Goal: Transaction & Acquisition: Purchase product/service

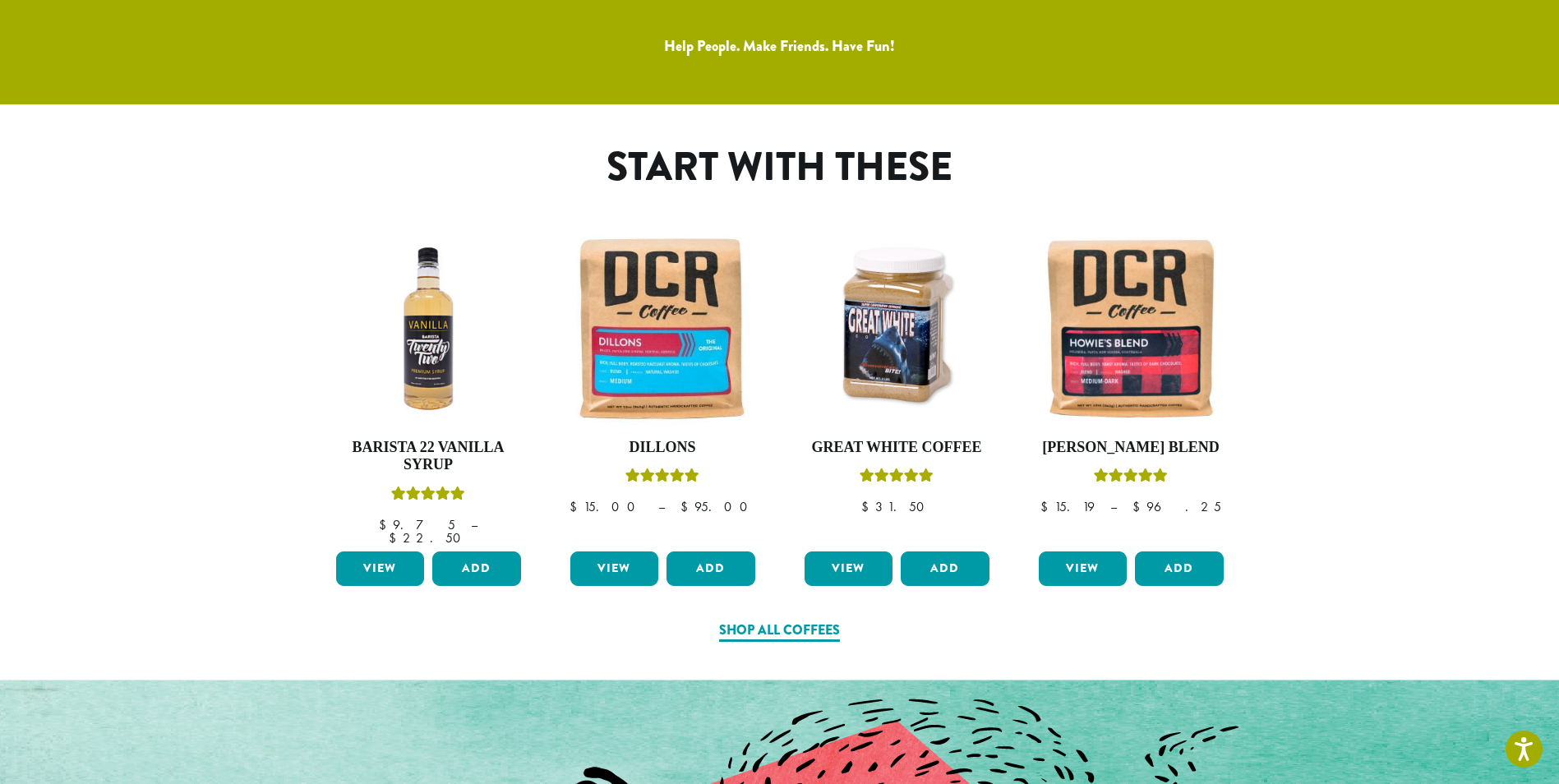
scroll to position [781, 0]
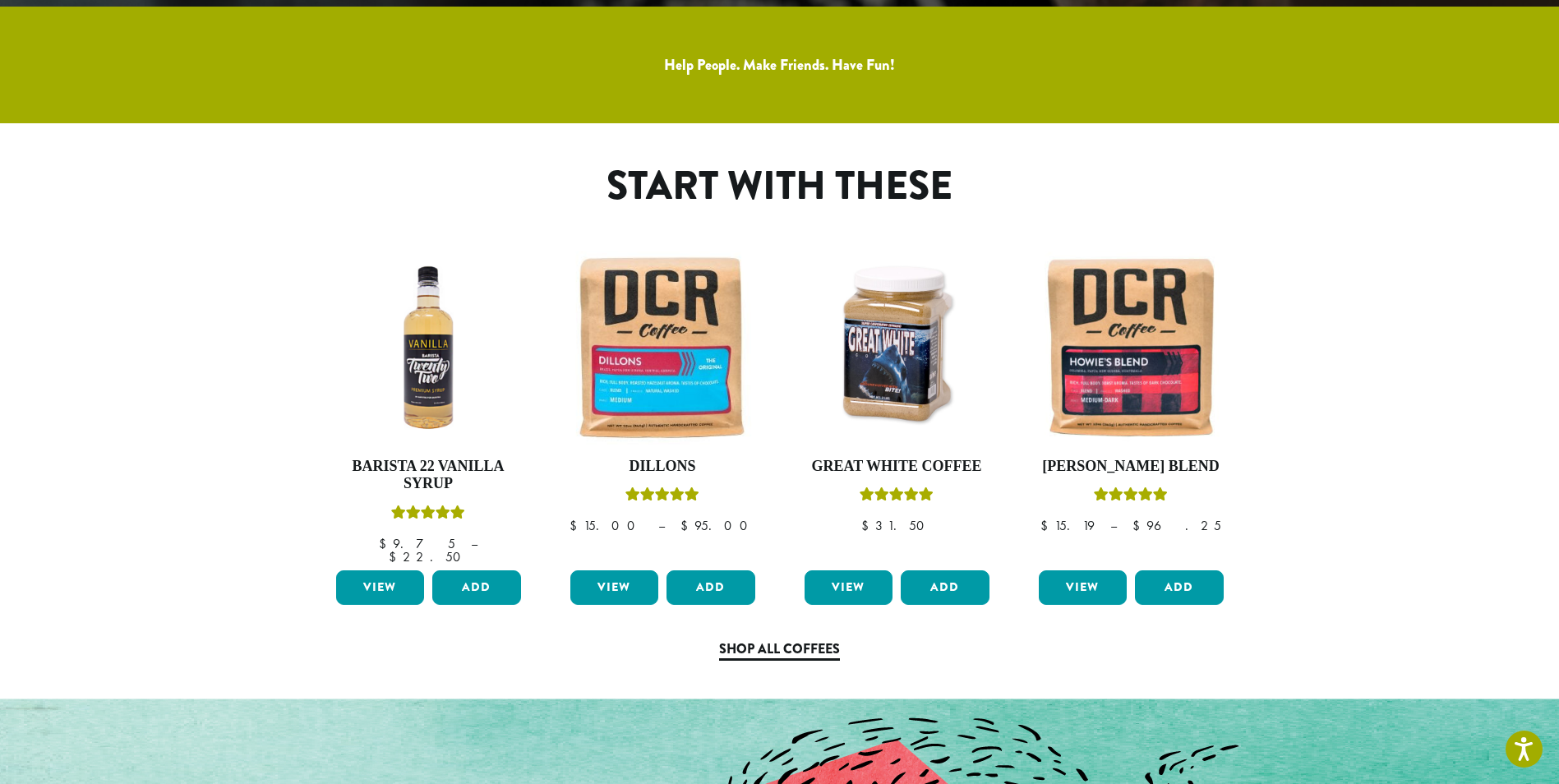
click at [798, 639] on link "Shop All Coffees" at bounding box center [780, 650] width 121 height 21
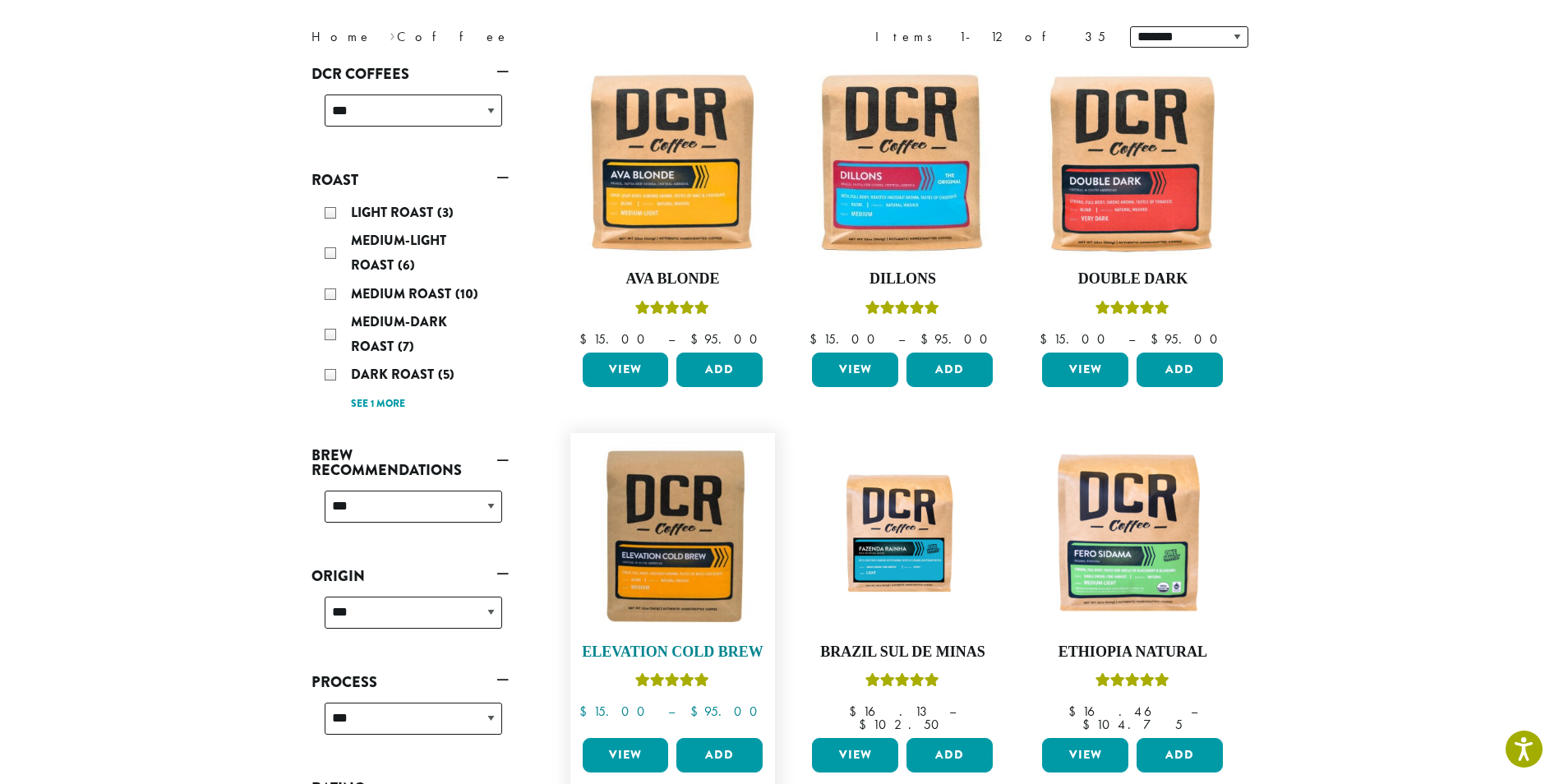
scroll to position [246, 0]
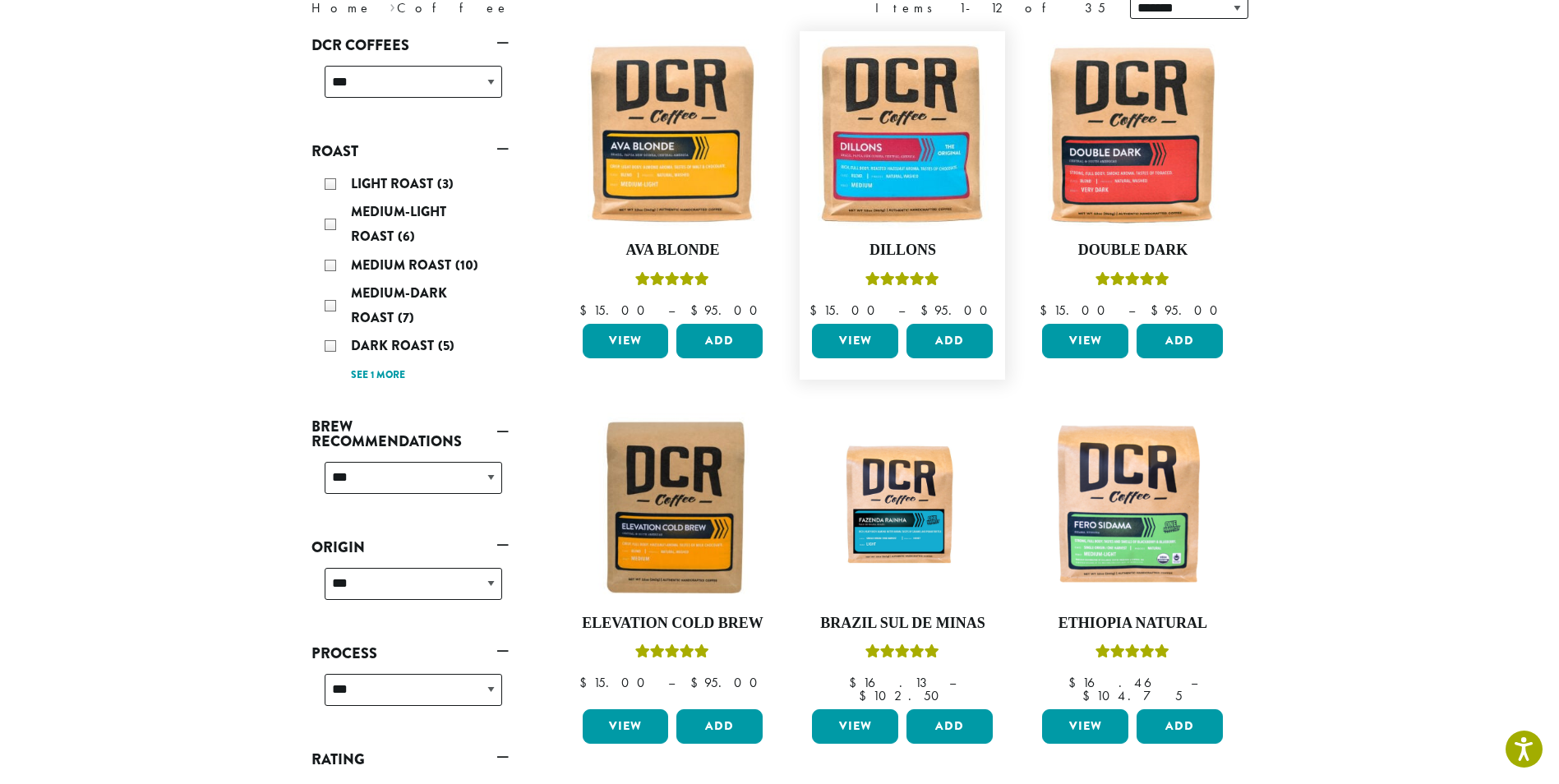
click at [859, 327] on link "View" at bounding box center [855, 341] width 87 height 34
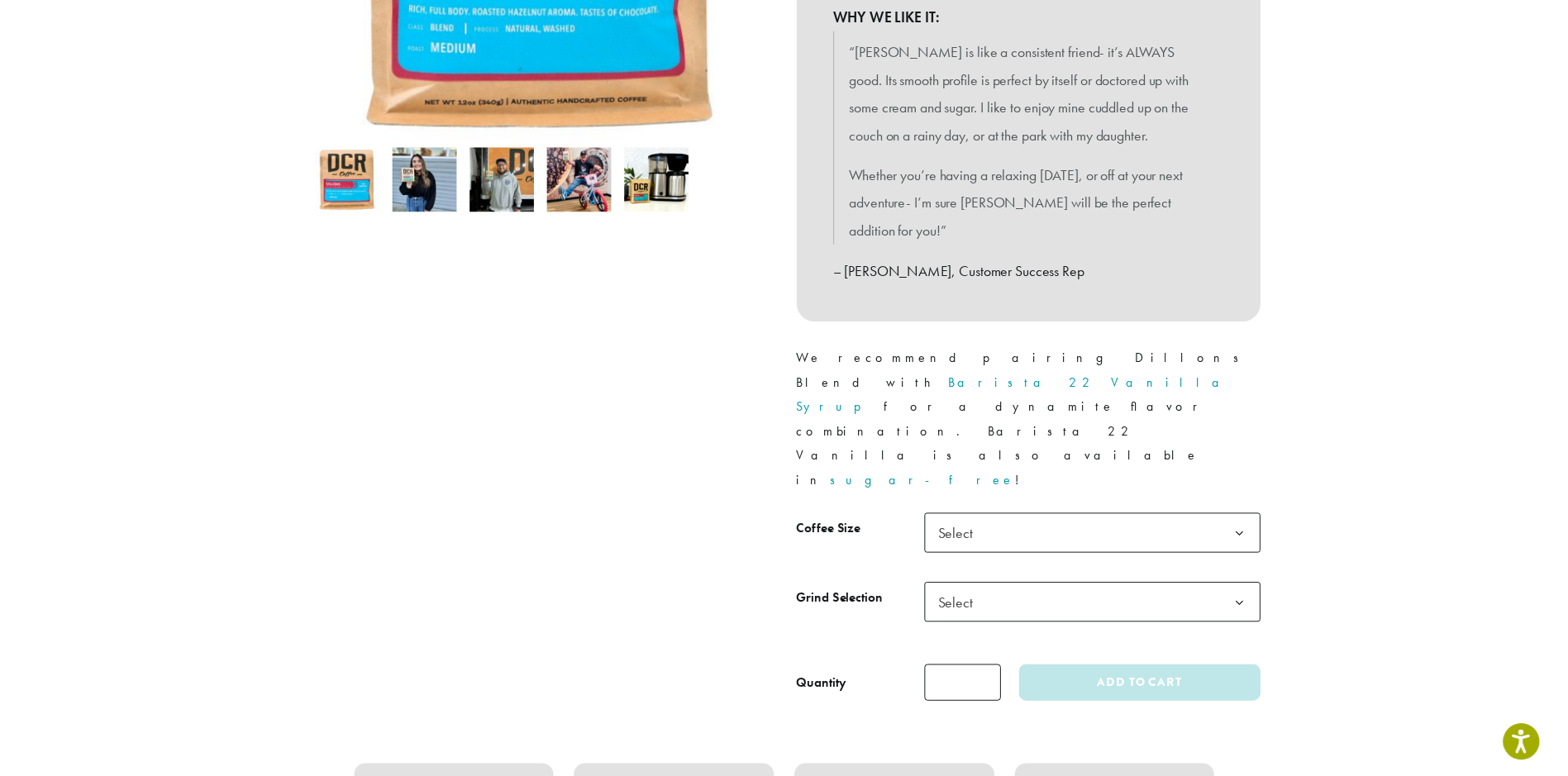
scroll to position [496, 0]
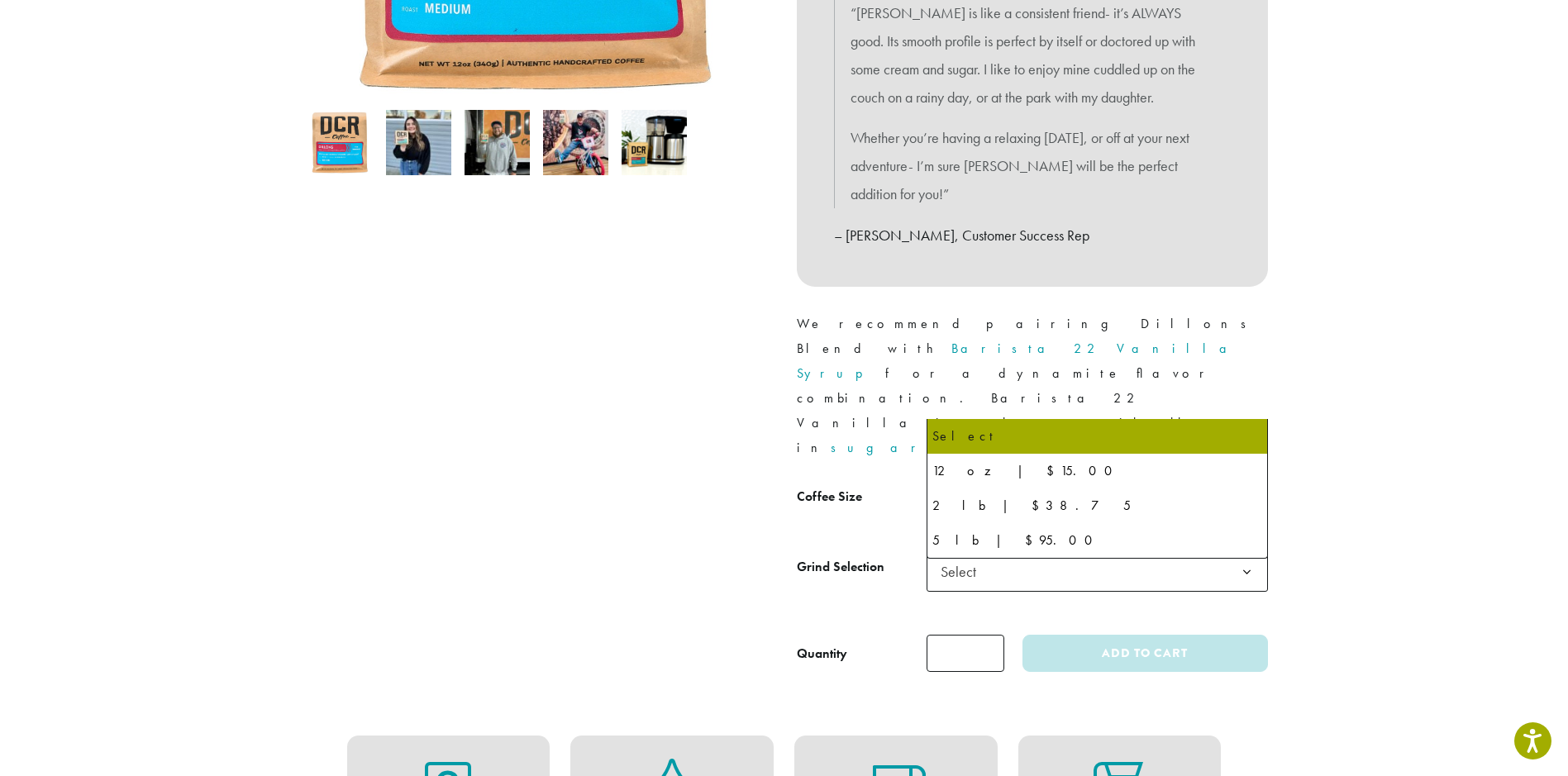
click at [1026, 481] on span "Select" at bounding box center [1097, 501] width 342 height 40
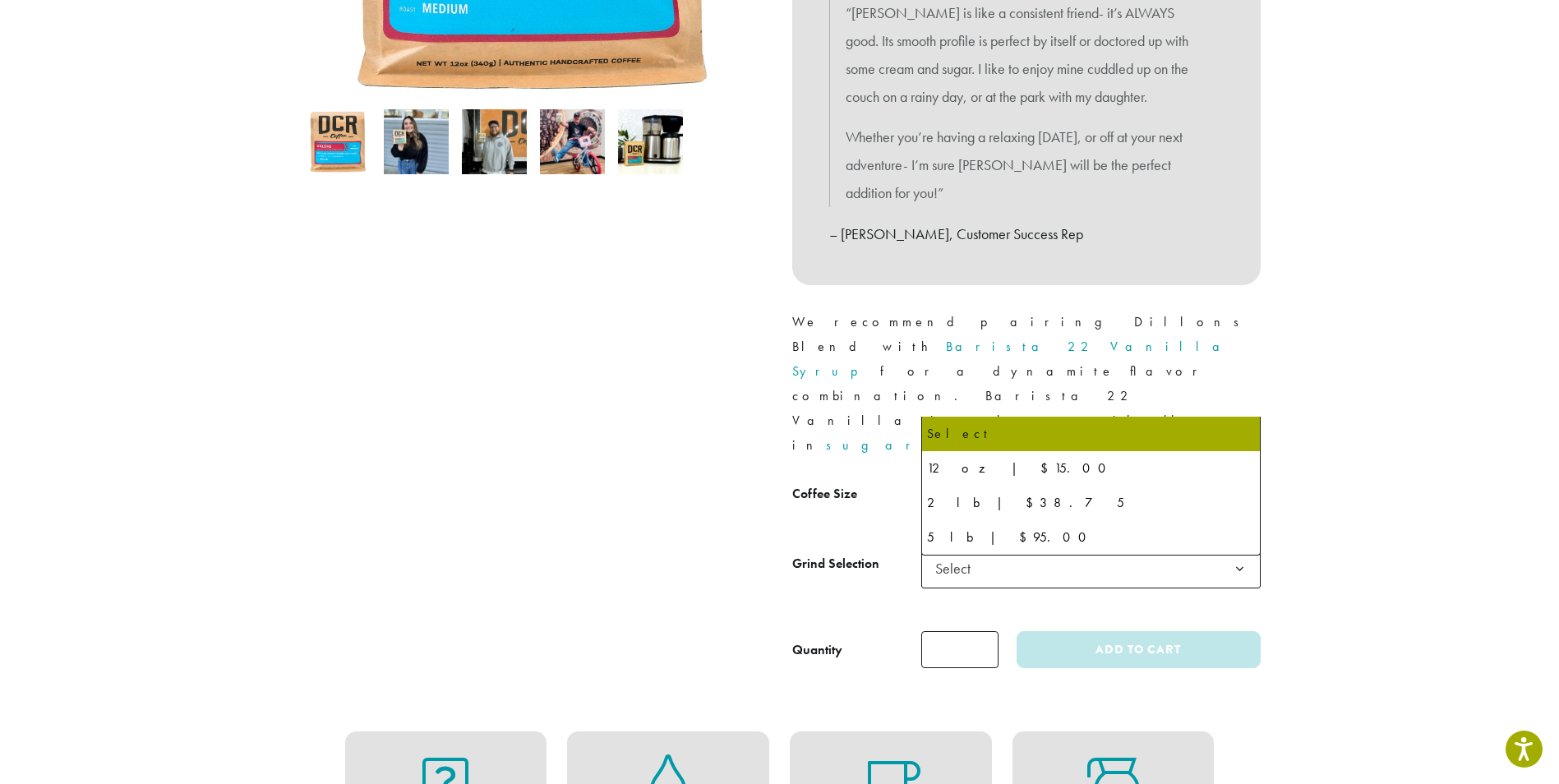
click at [1020, 479] on span "Select" at bounding box center [1091, 499] width 340 height 40
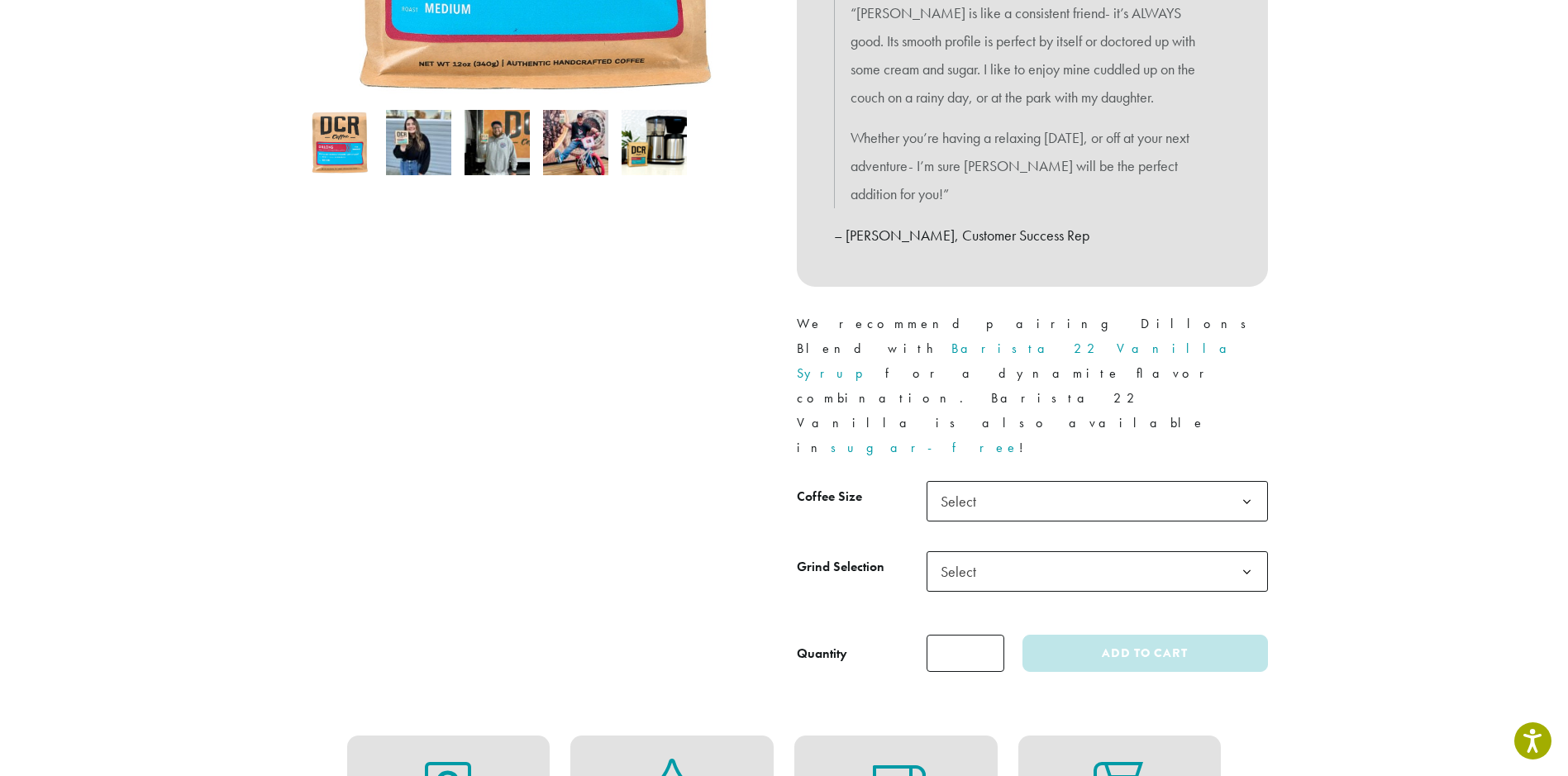
click at [1033, 551] on span "Select" at bounding box center [1097, 571] width 342 height 40
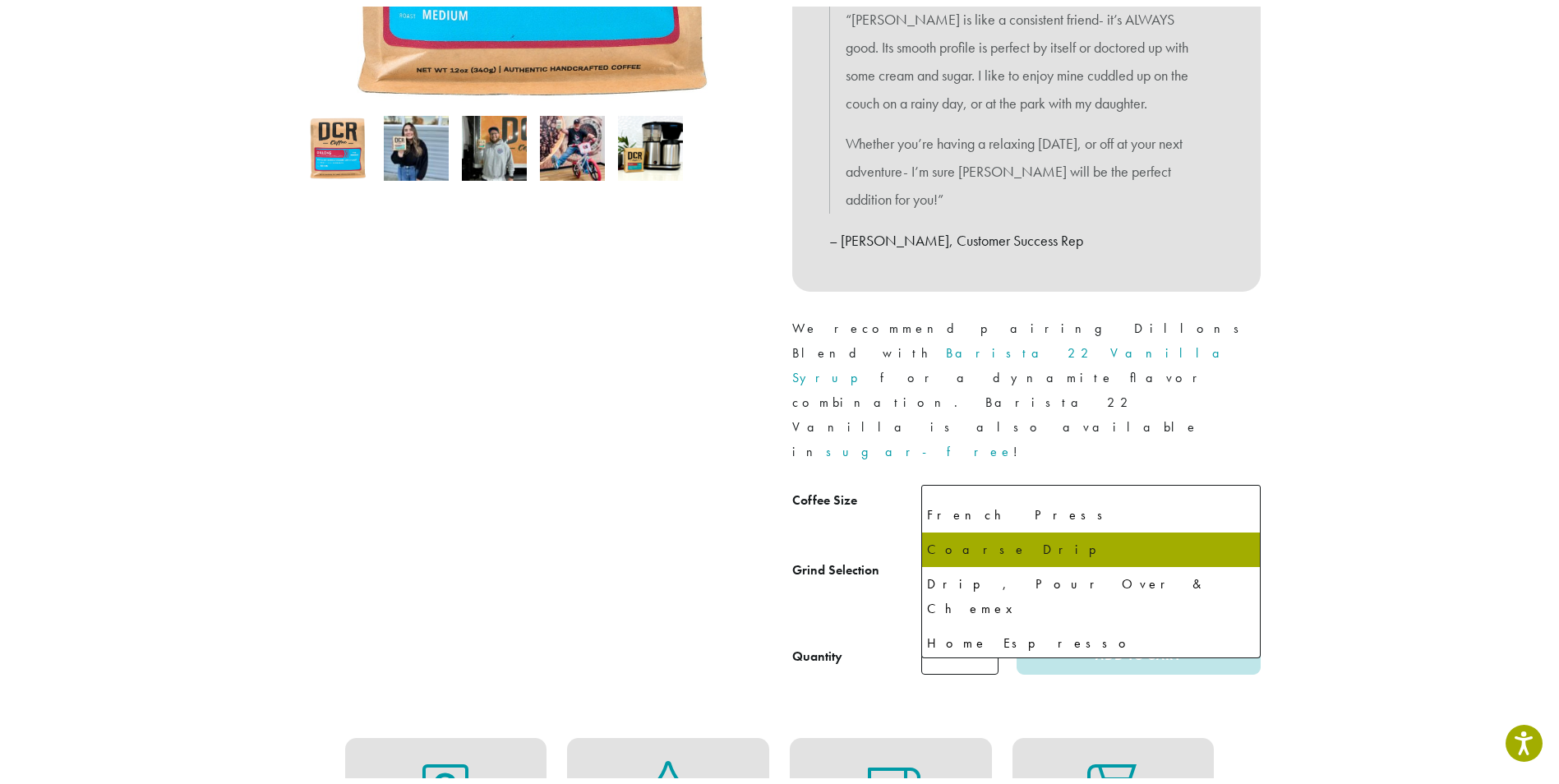
scroll to position [112, 0]
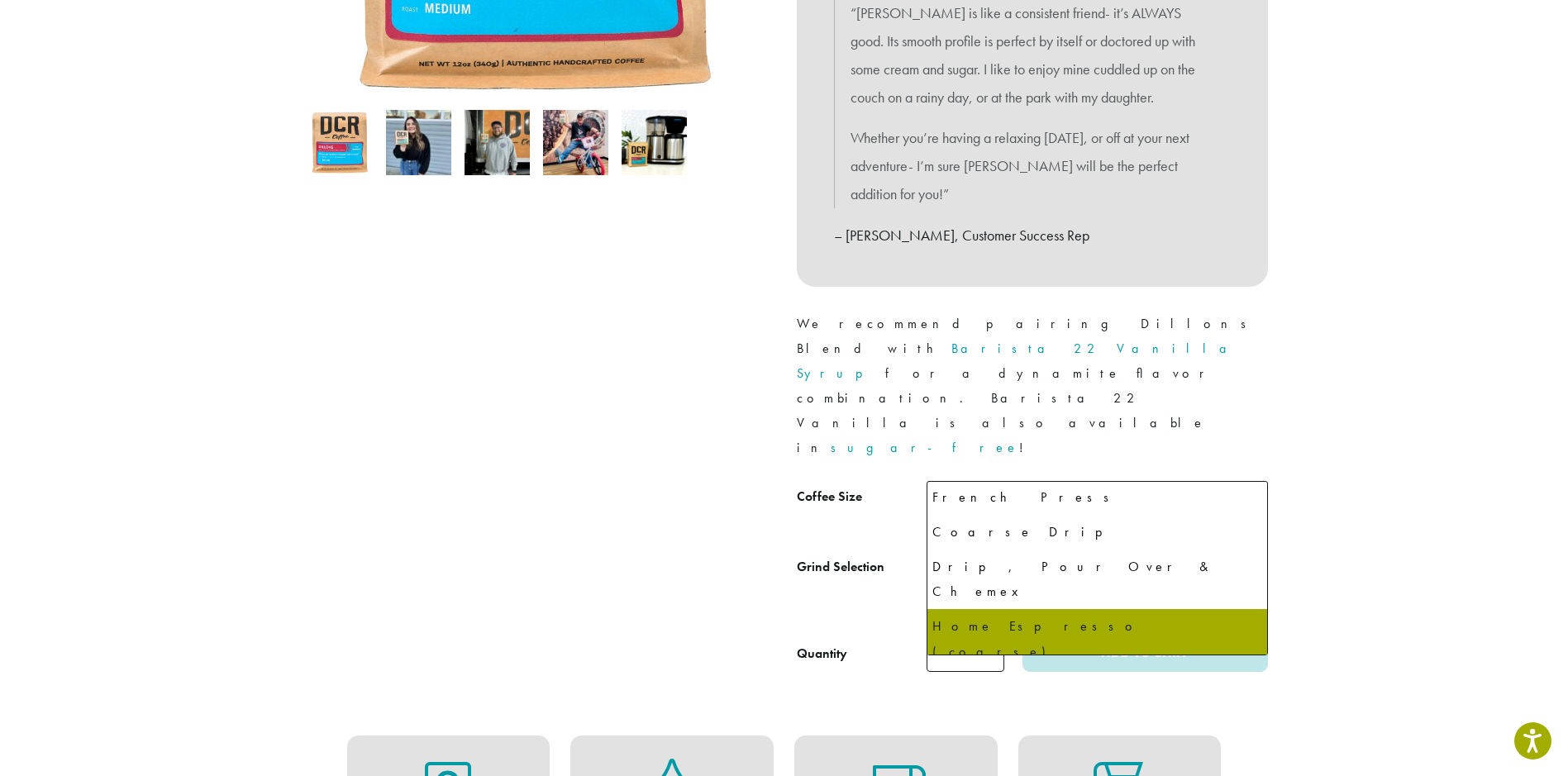
select select "**********"
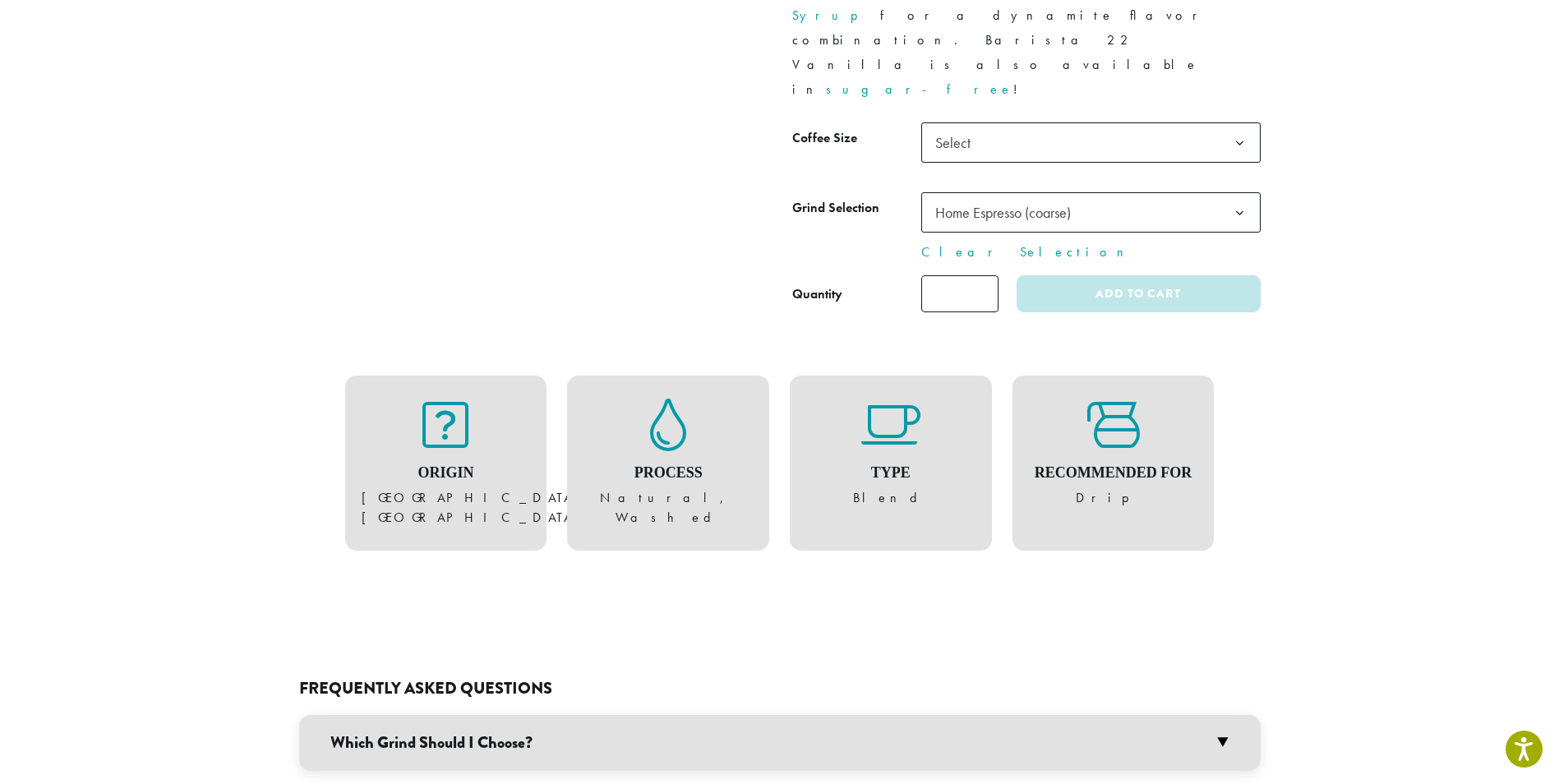
scroll to position [904, 0]
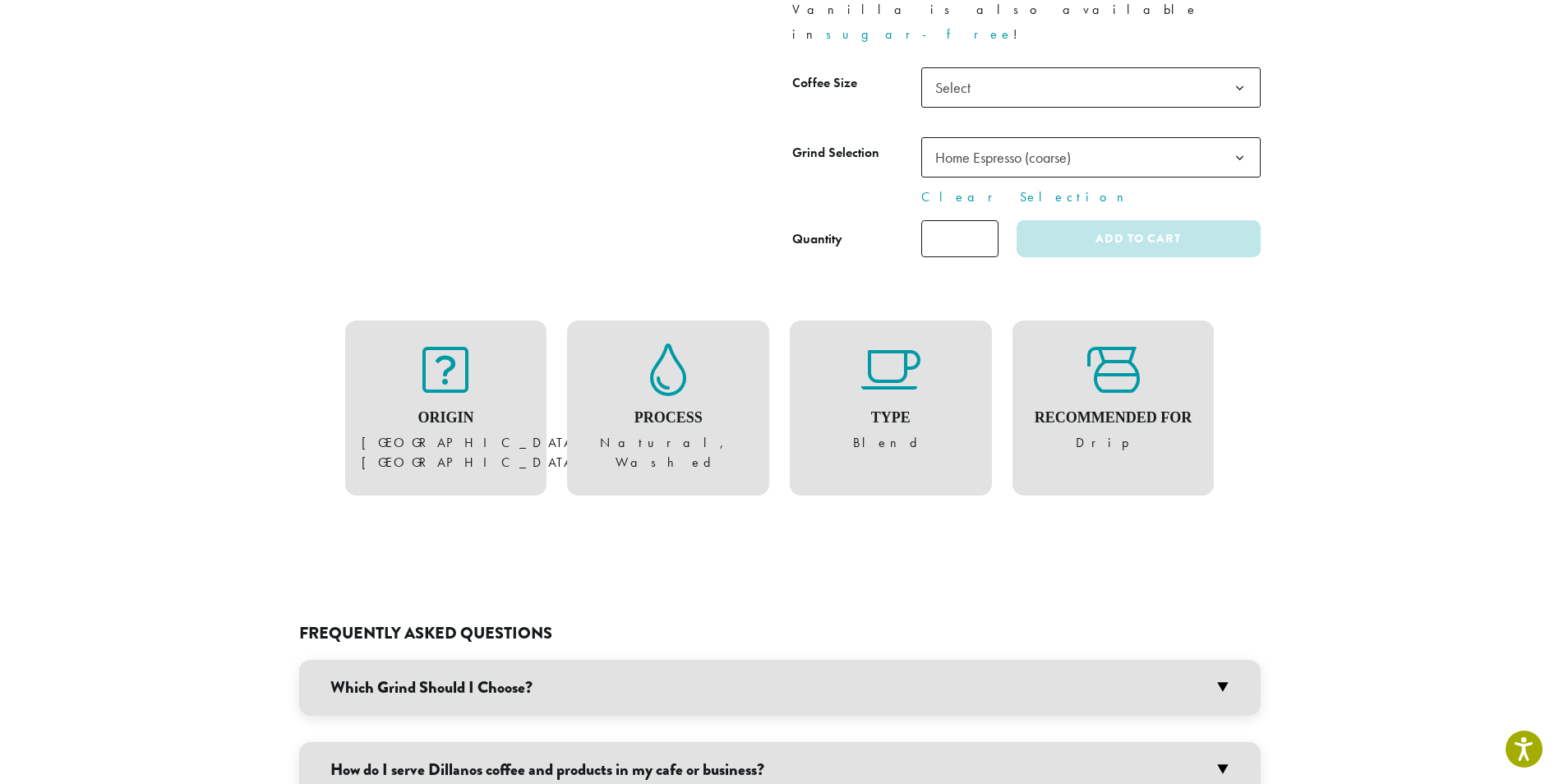
click at [740, 659] on h3 "Which Grind Should I Choose?" at bounding box center [780, 687] width 961 height 56
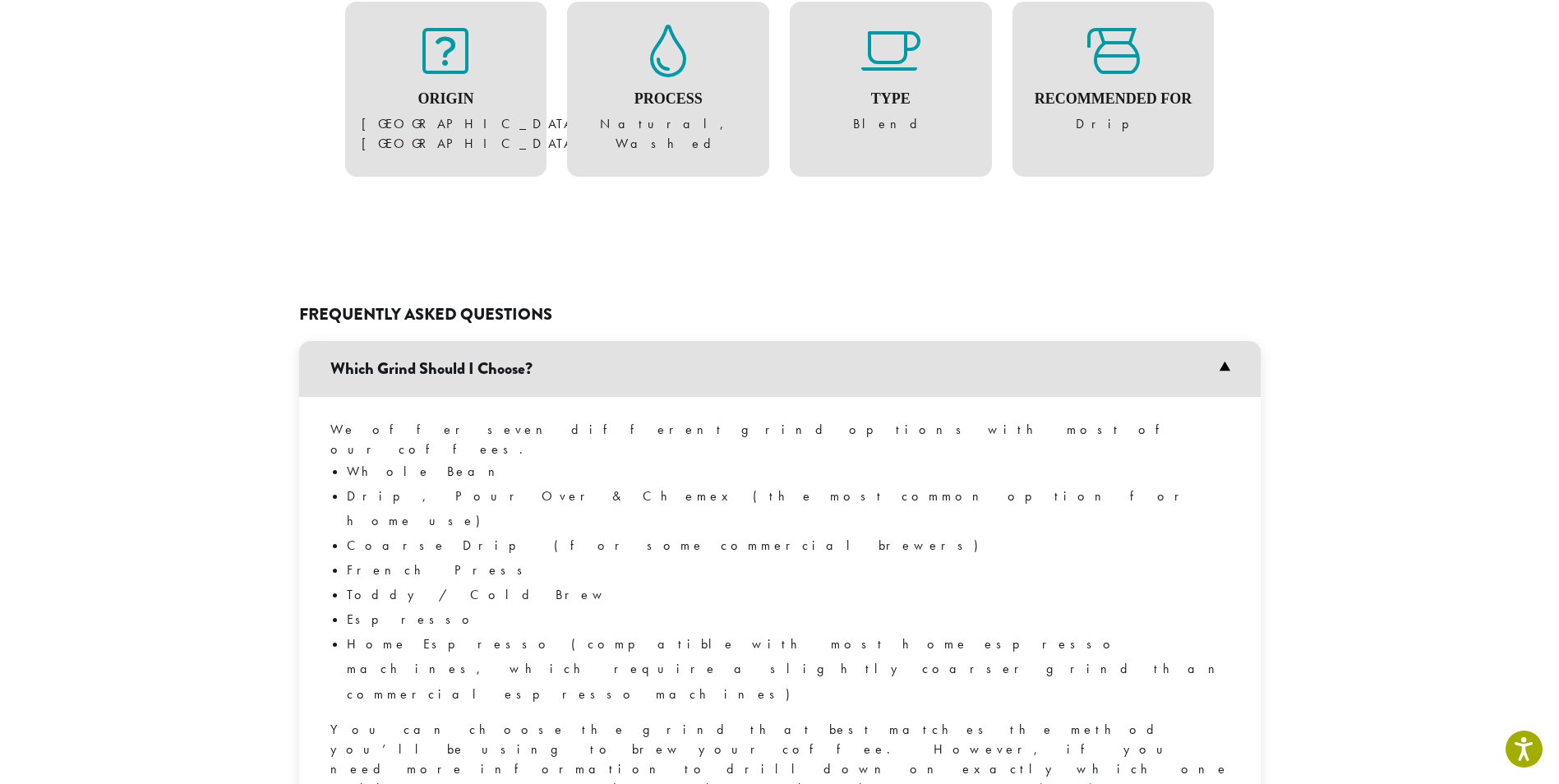
scroll to position [1314, 0]
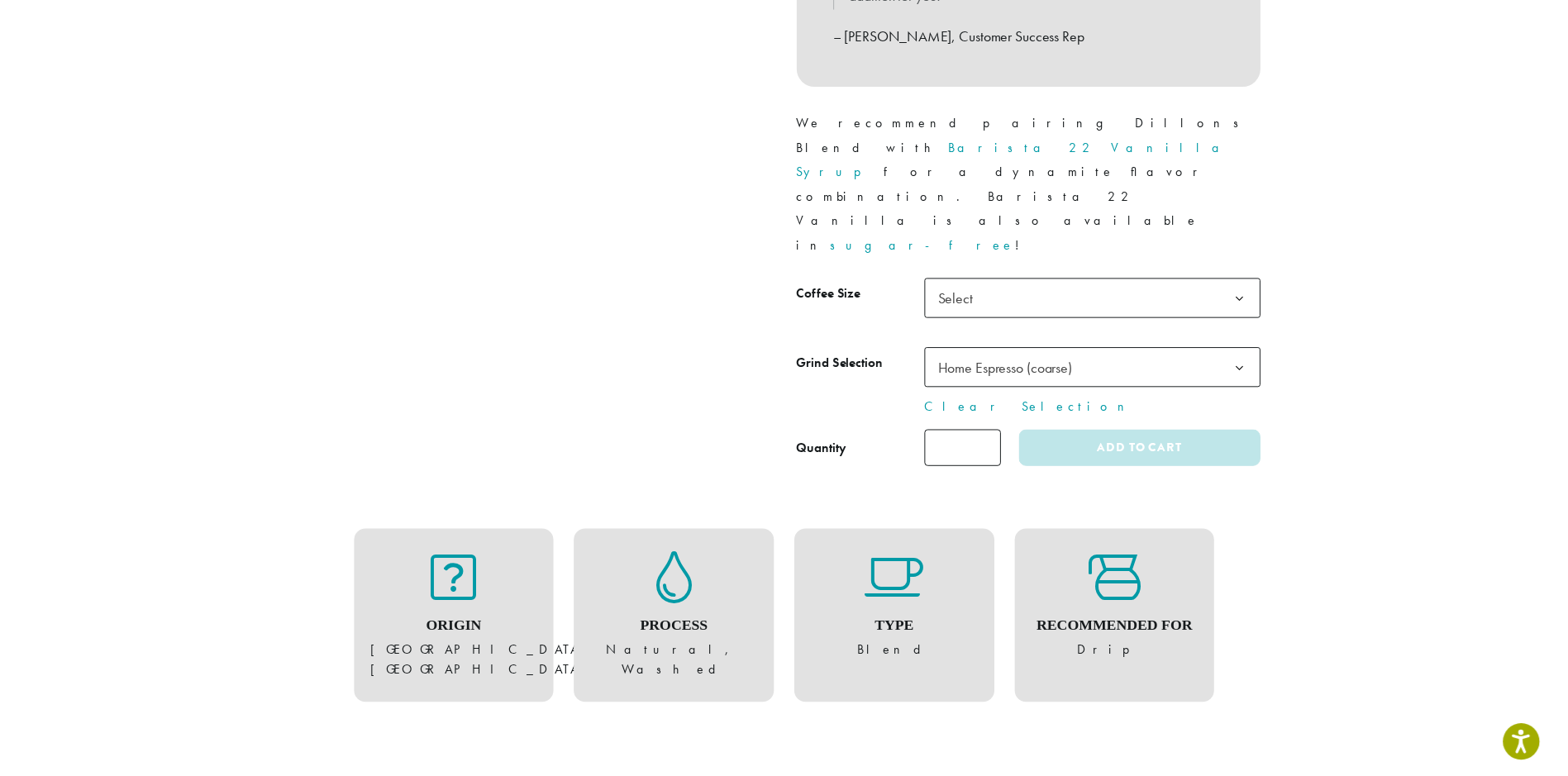
scroll to position [661, 0]
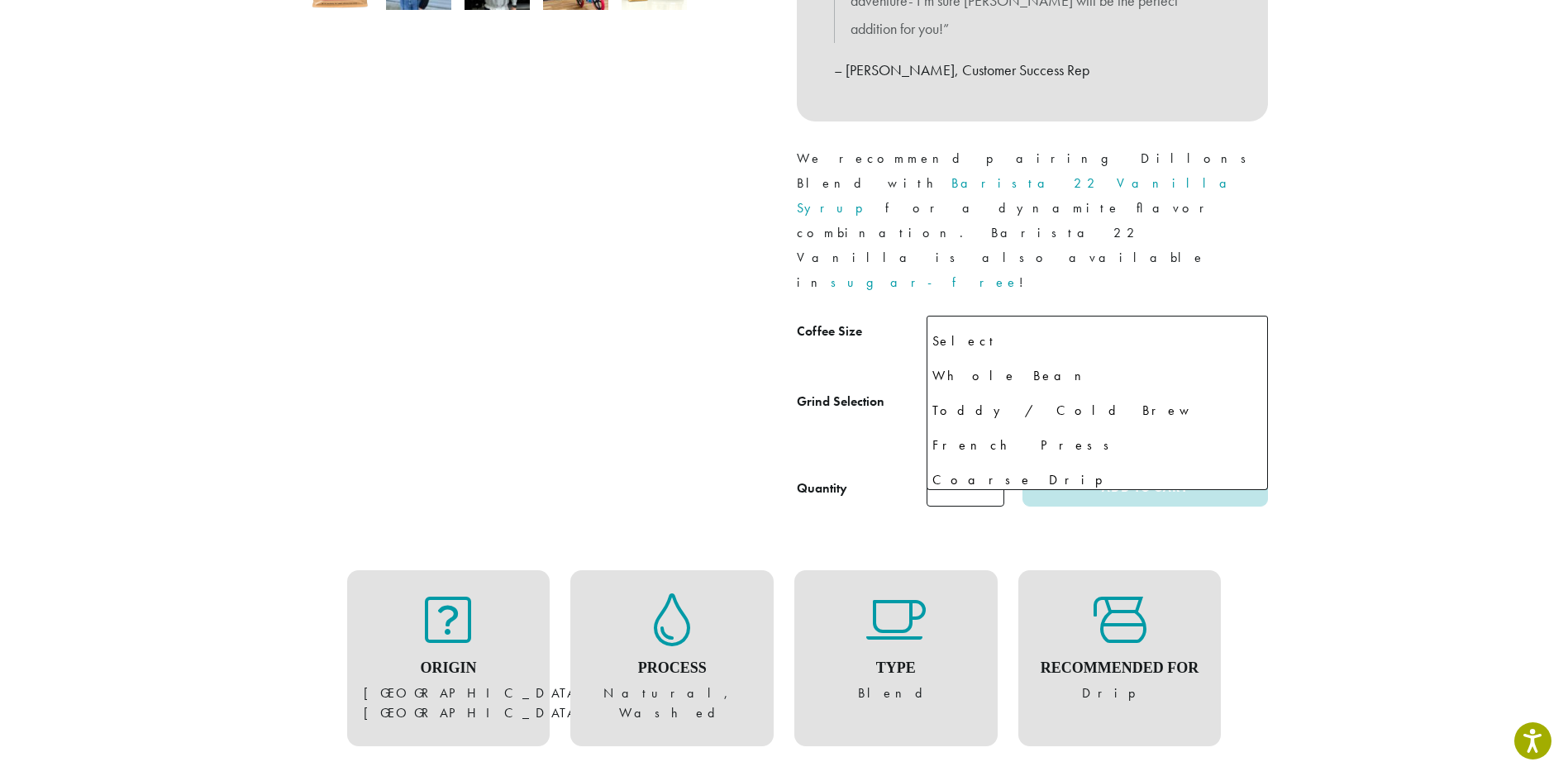
click at [1089, 390] on span "Home Espresso (coarse)" at bounding box center [1014, 407] width 160 height 33
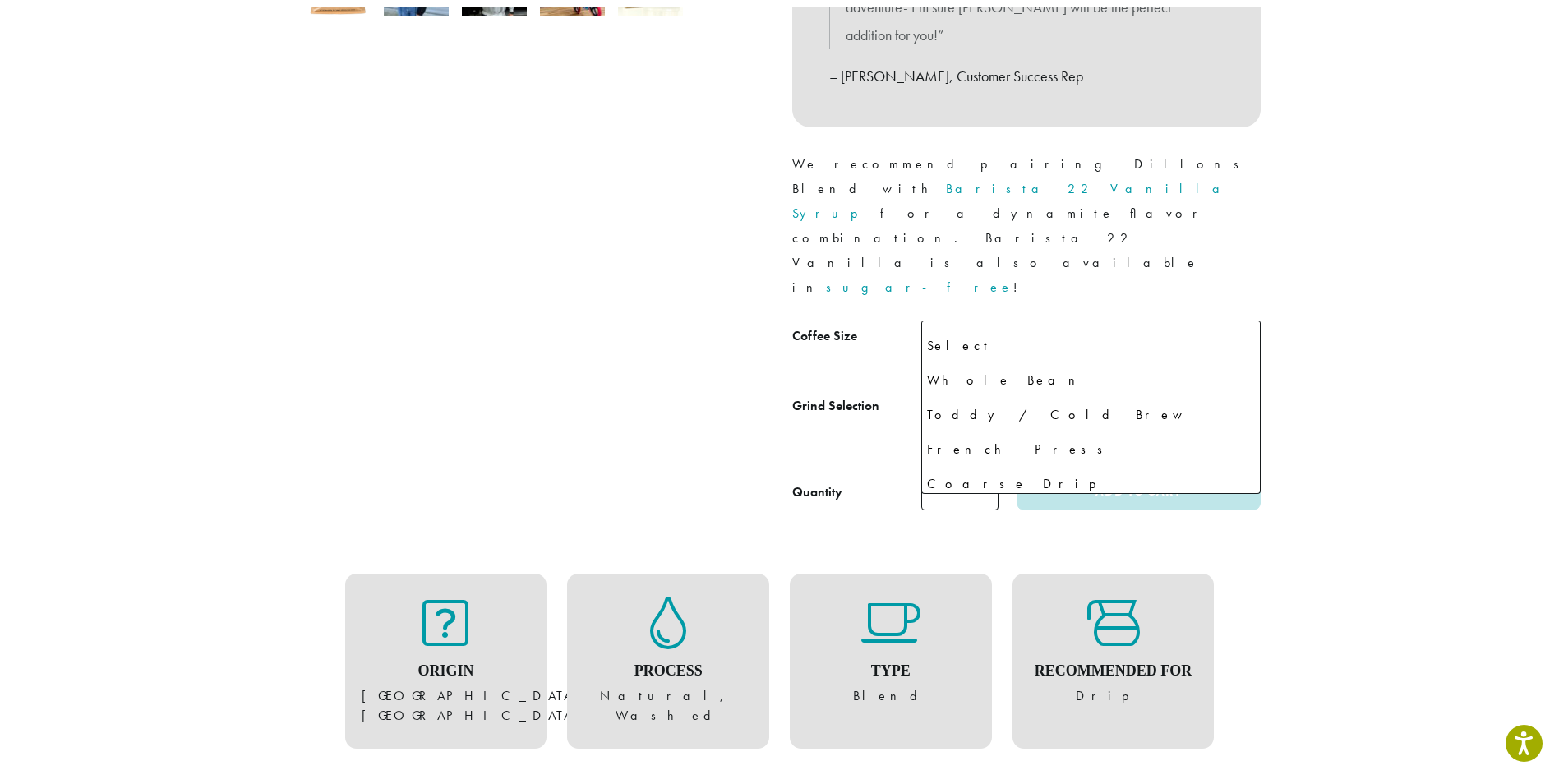
scroll to position [112, 0]
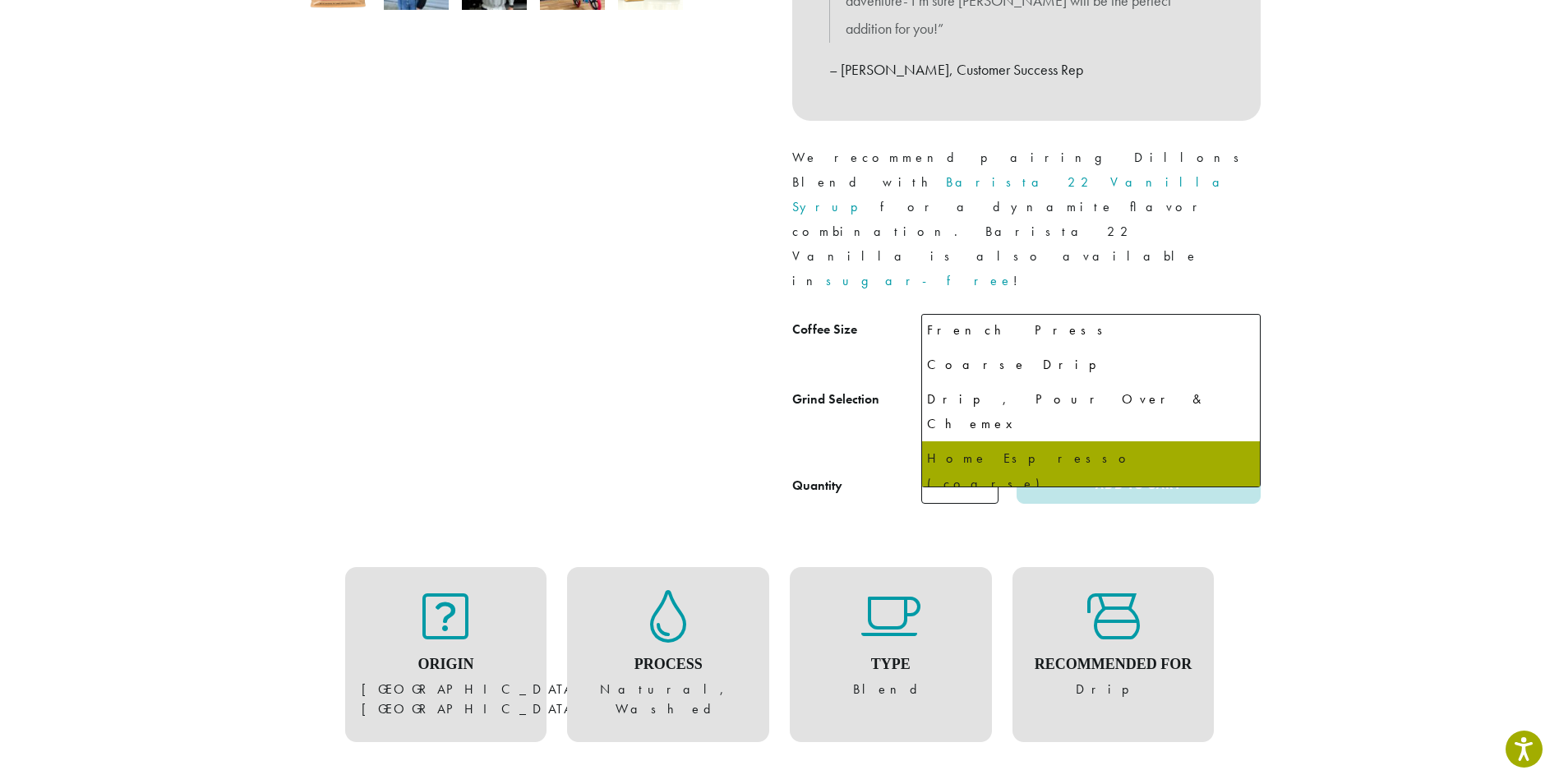
click at [1083, 388] on span "Home Espresso (coarse)" at bounding box center [1008, 404] width 159 height 32
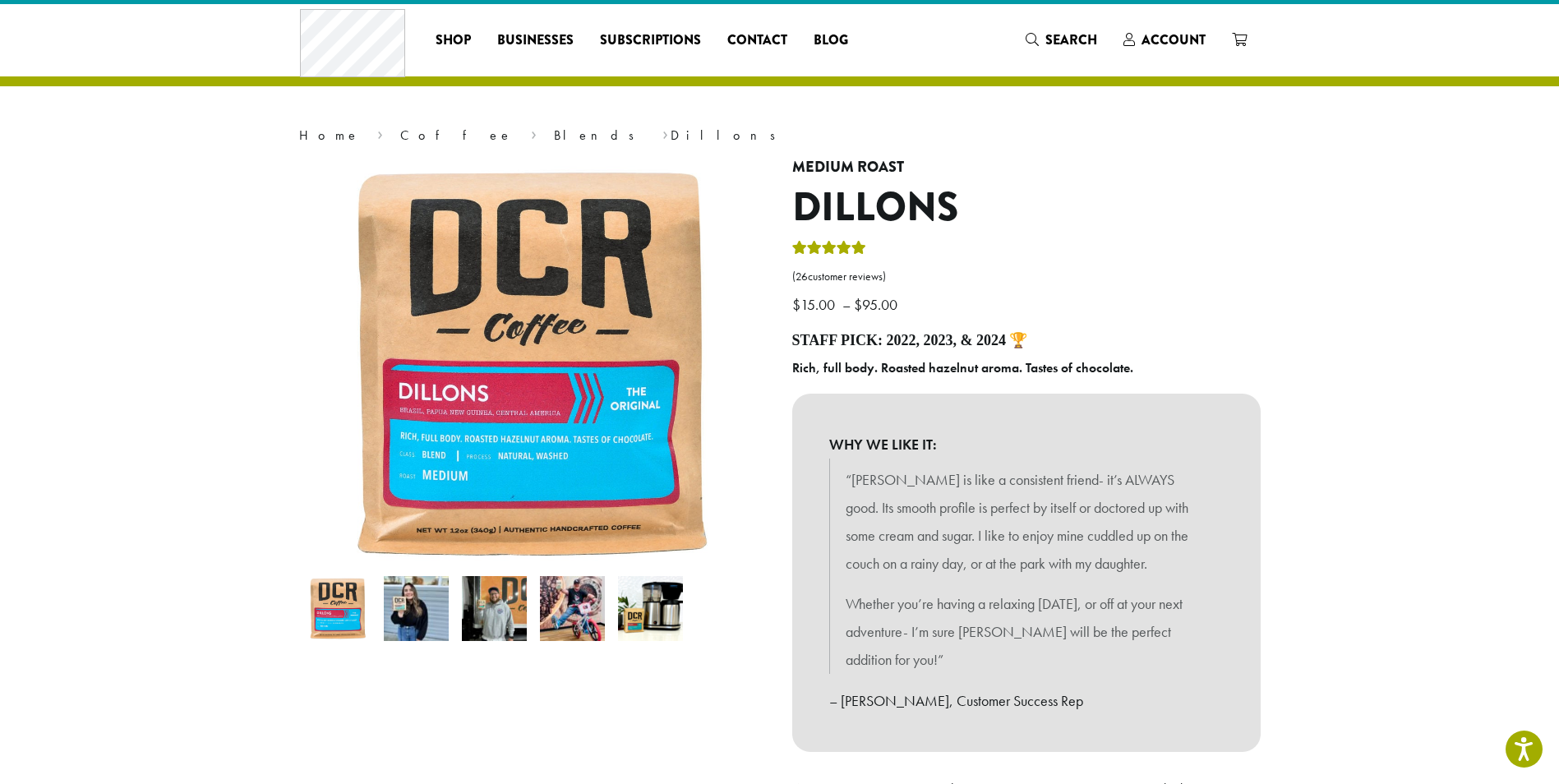
scroll to position [0, 0]
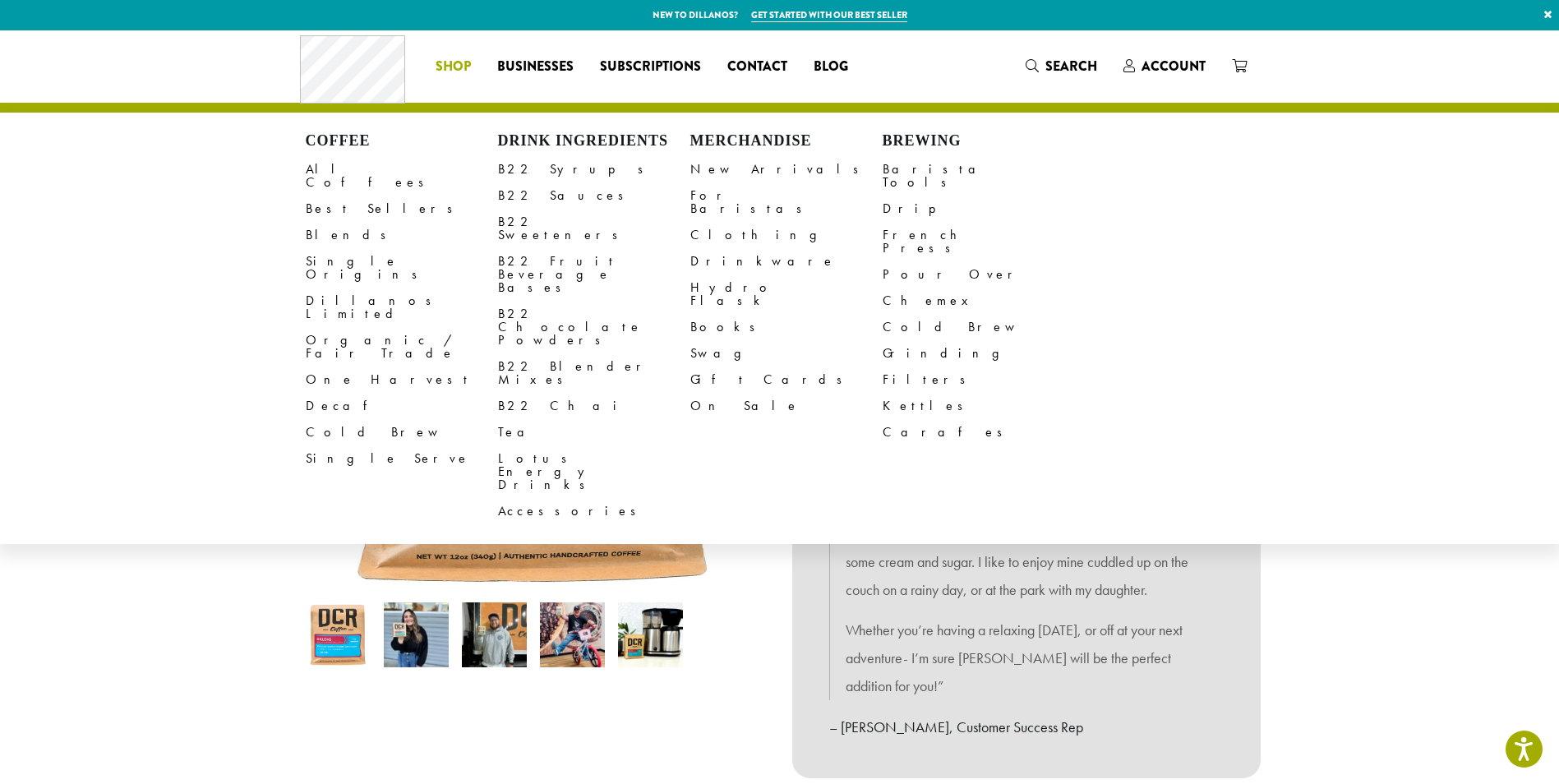
click at [468, 64] on span "Shop" at bounding box center [453, 68] width 35 height 21
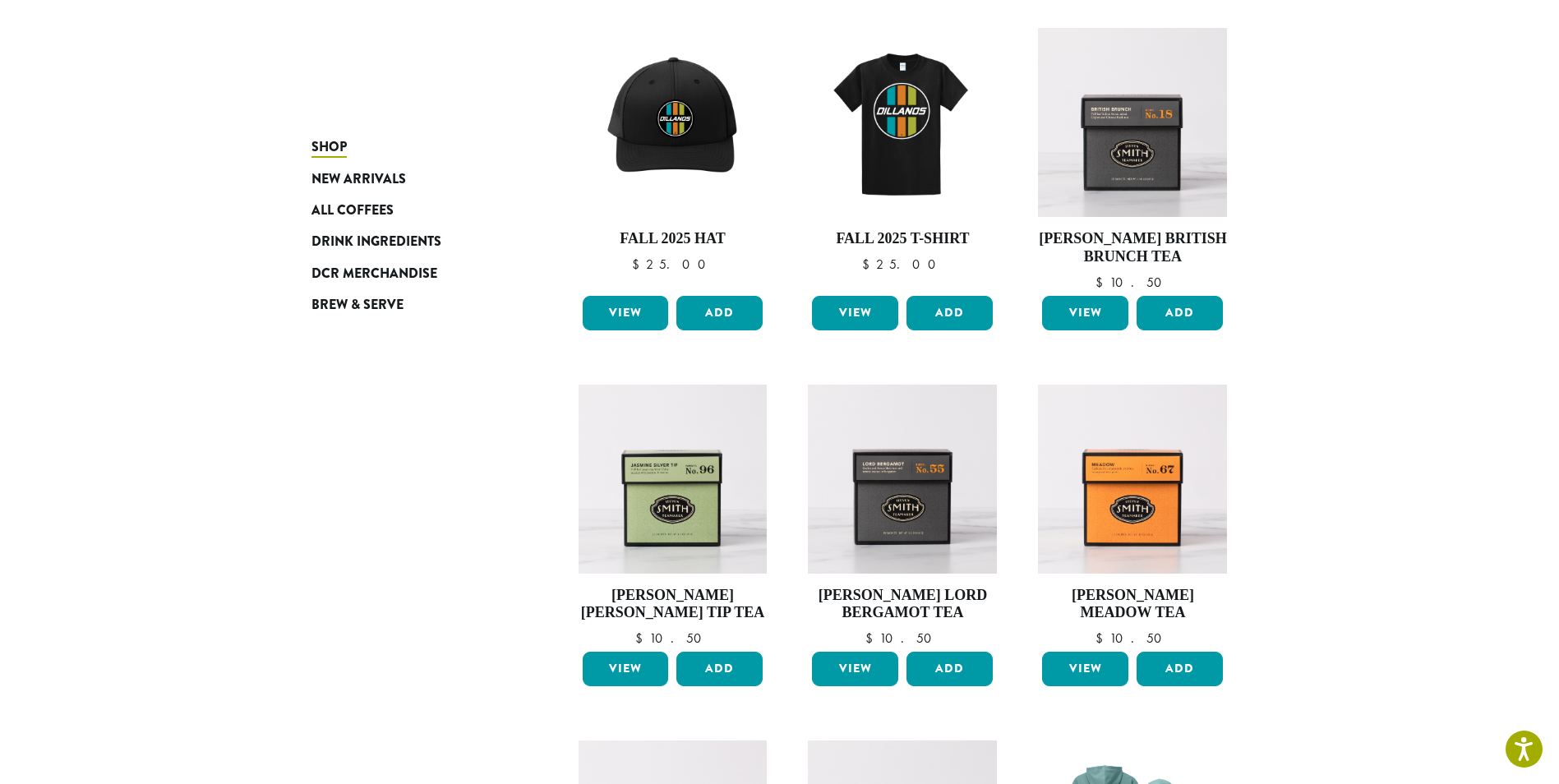
scroll to position [1271, 0]
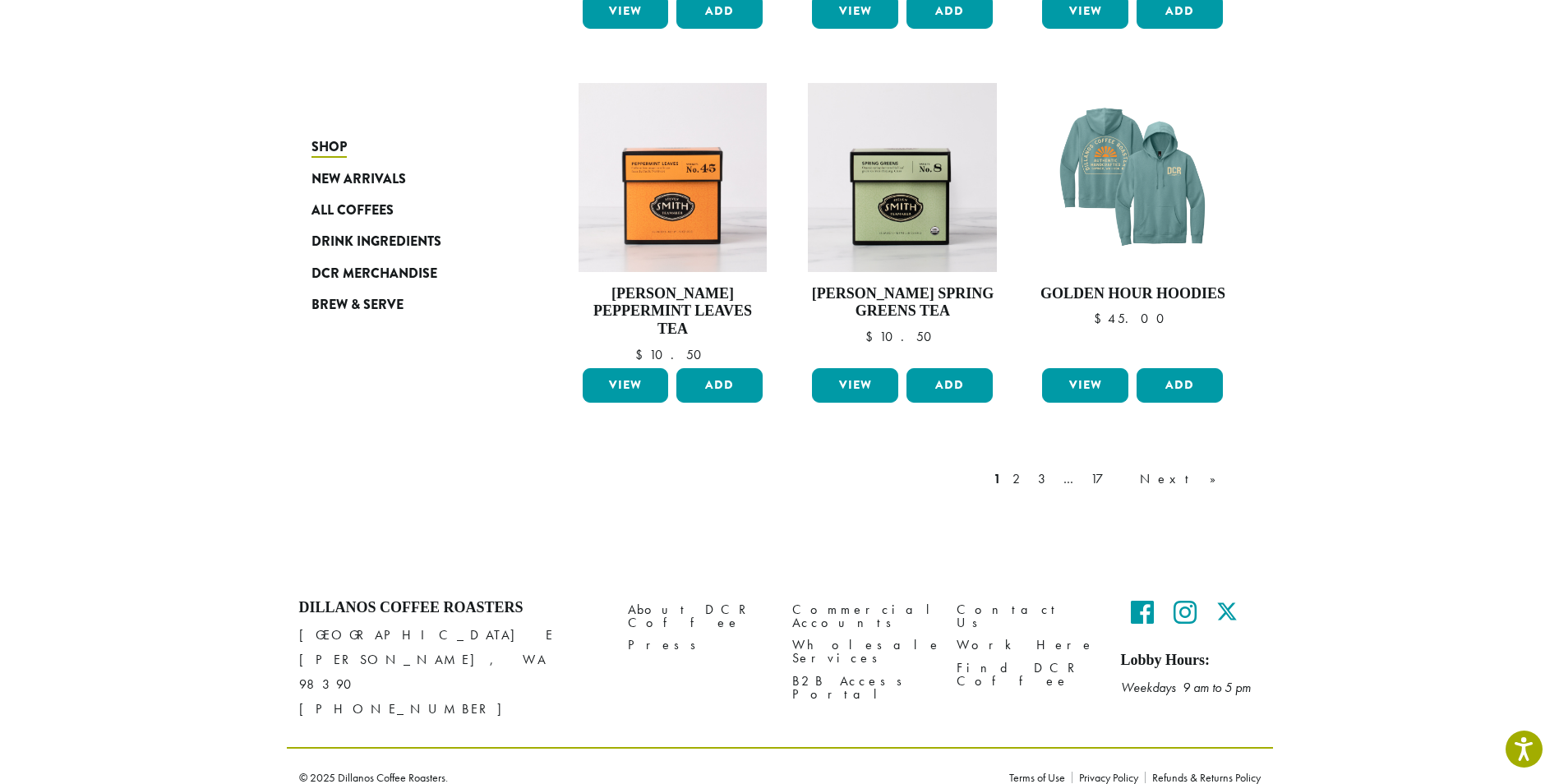
click at [1030, 480] on link "2" at bounding box center [1019, 479] width 21 height 20
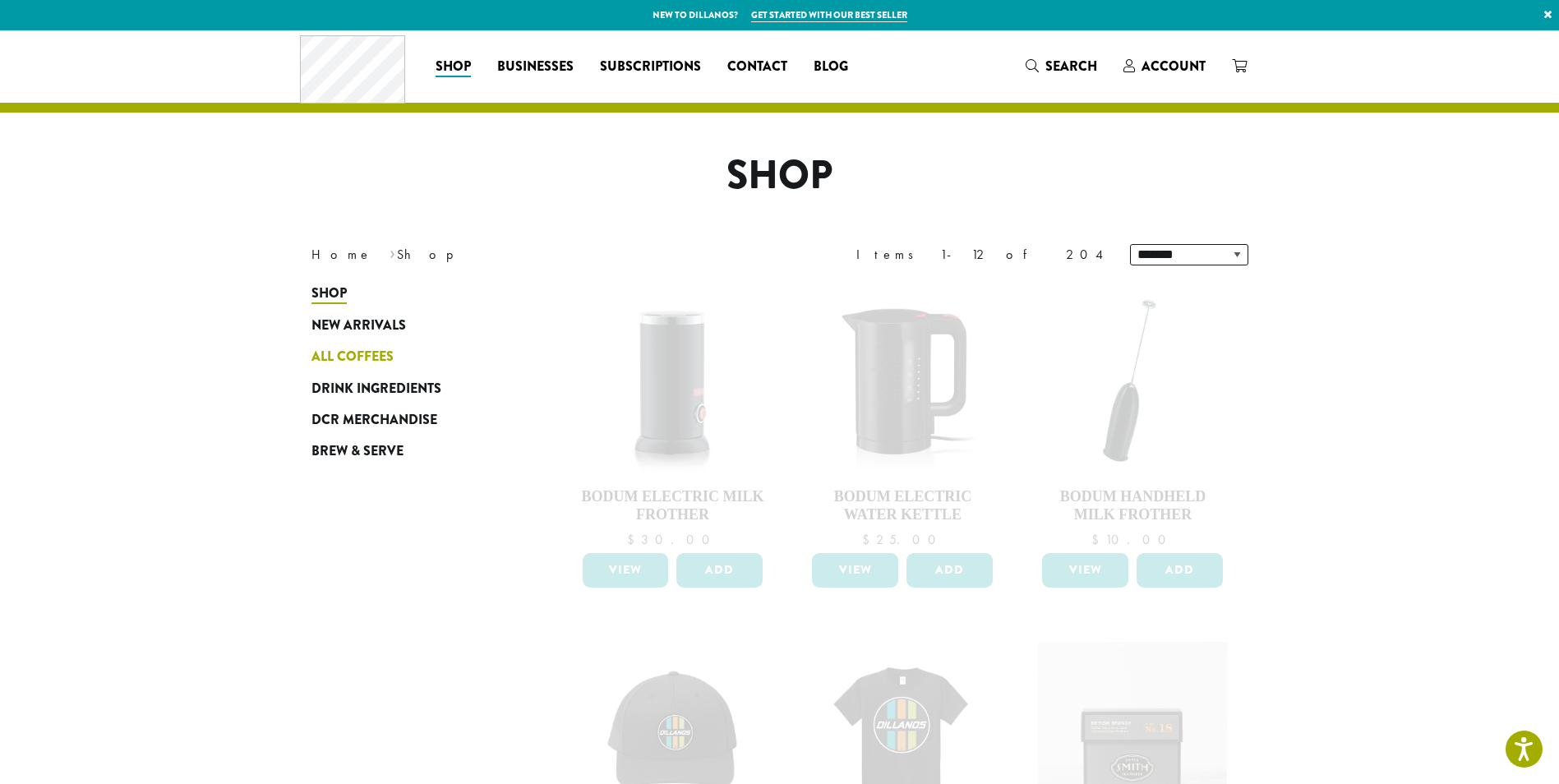
click at [367, 350] on span "All Coffees" at bounding box center [352, 357] width 82 height 21
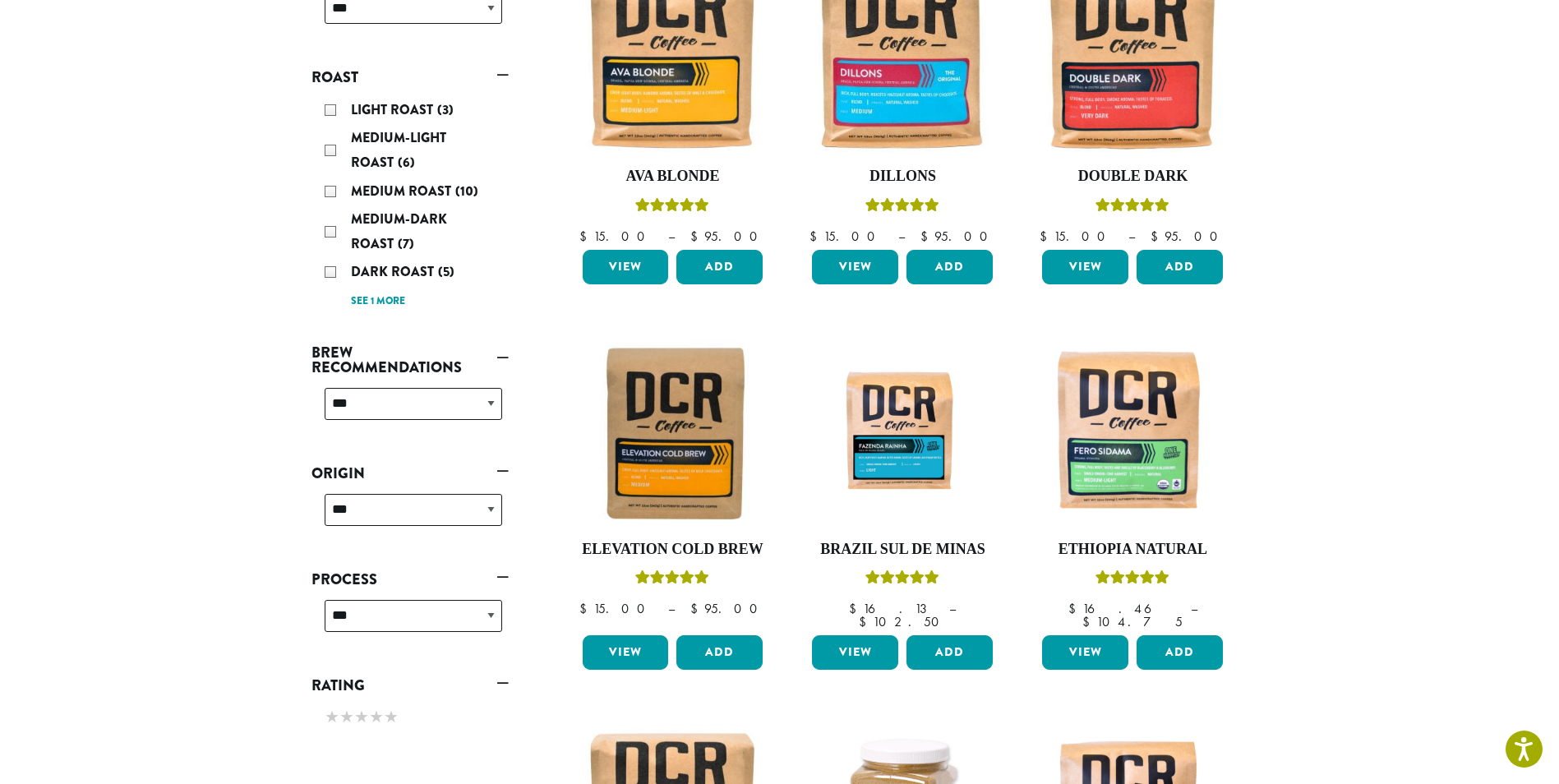
scroll to position [328, 0]
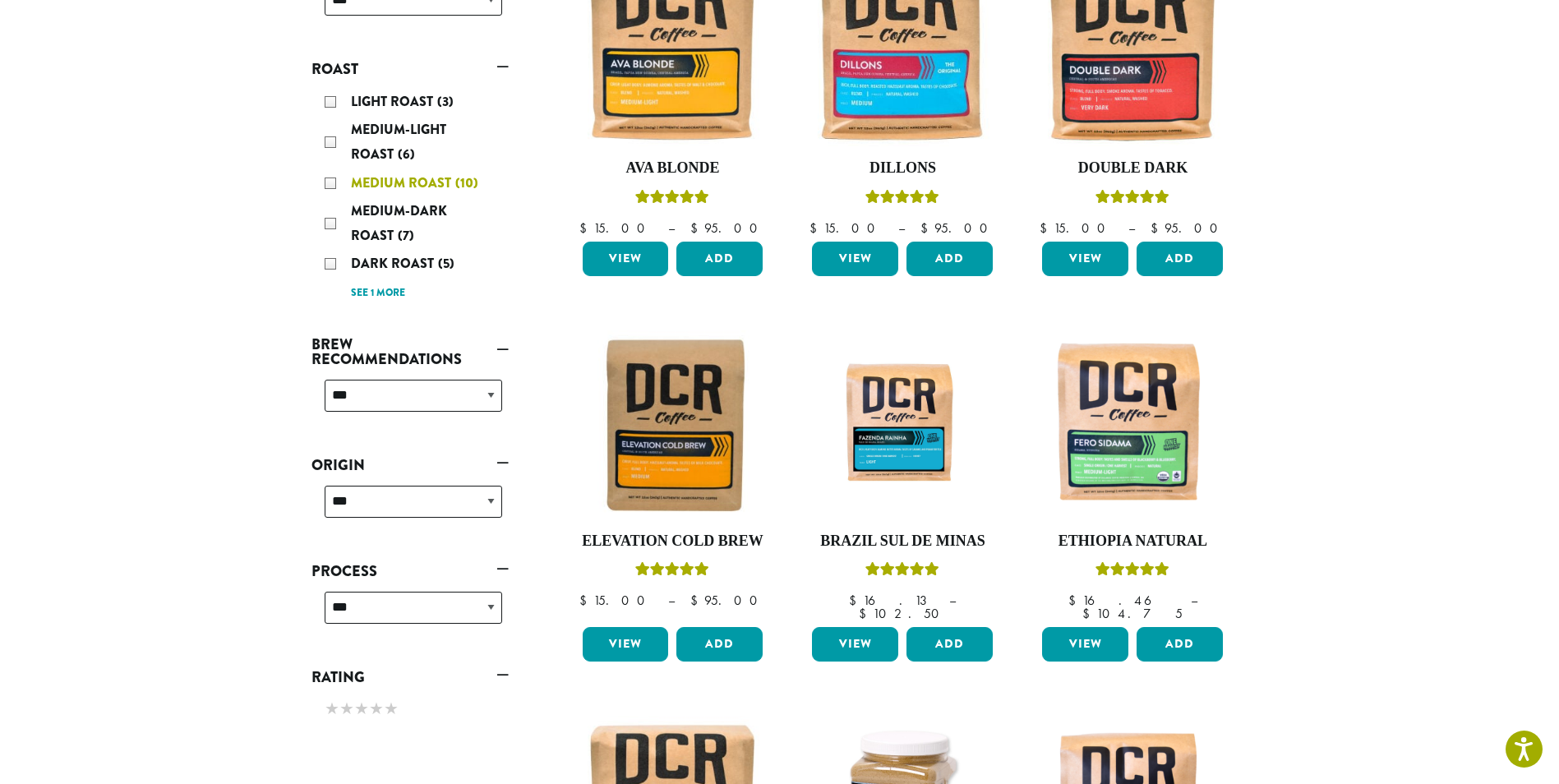
click at [340, 176] on div "Medium Roast (10)" at bounding box center [413, 184] width 178 height 25
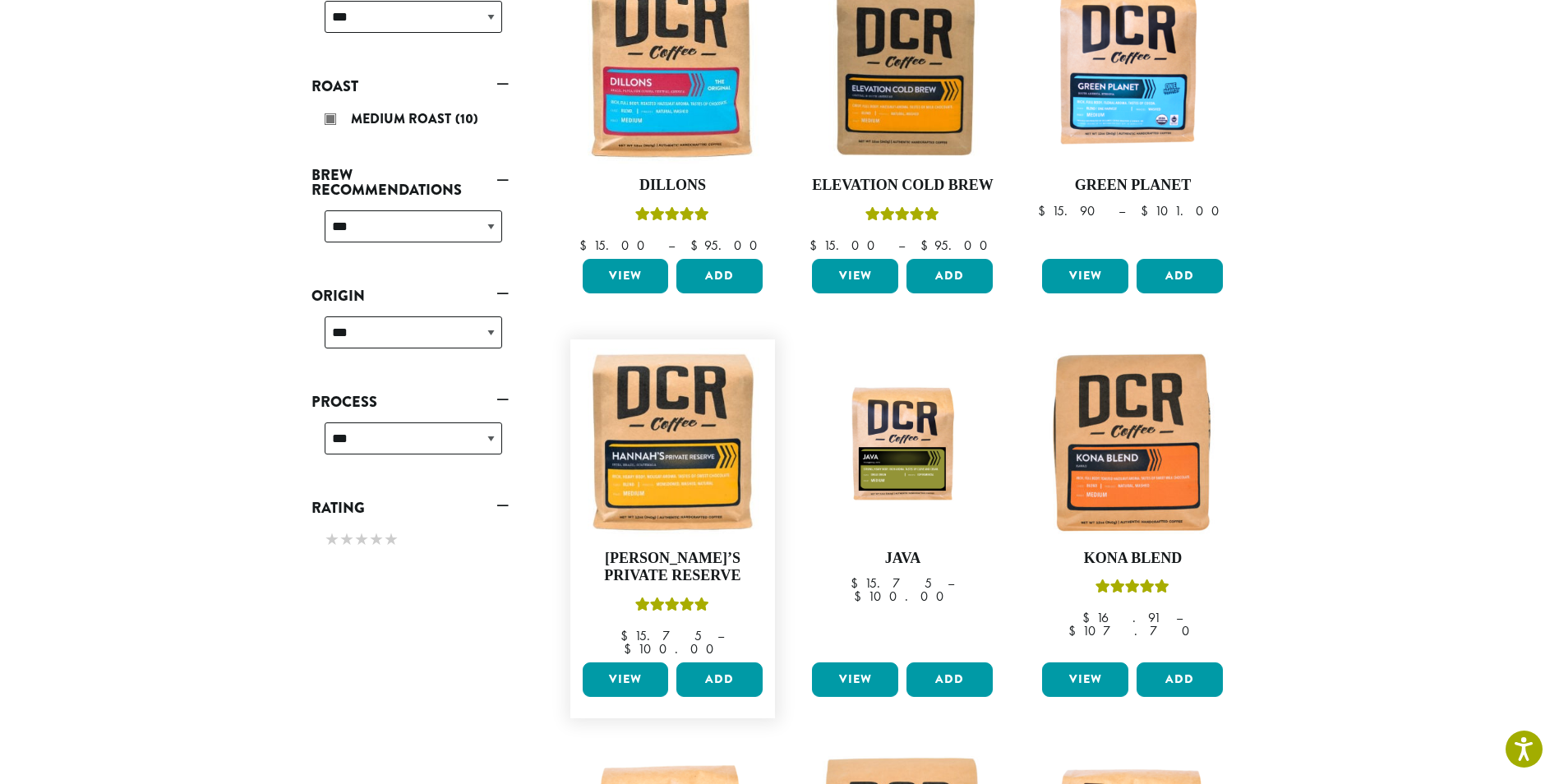
scroll to position [347, 0]
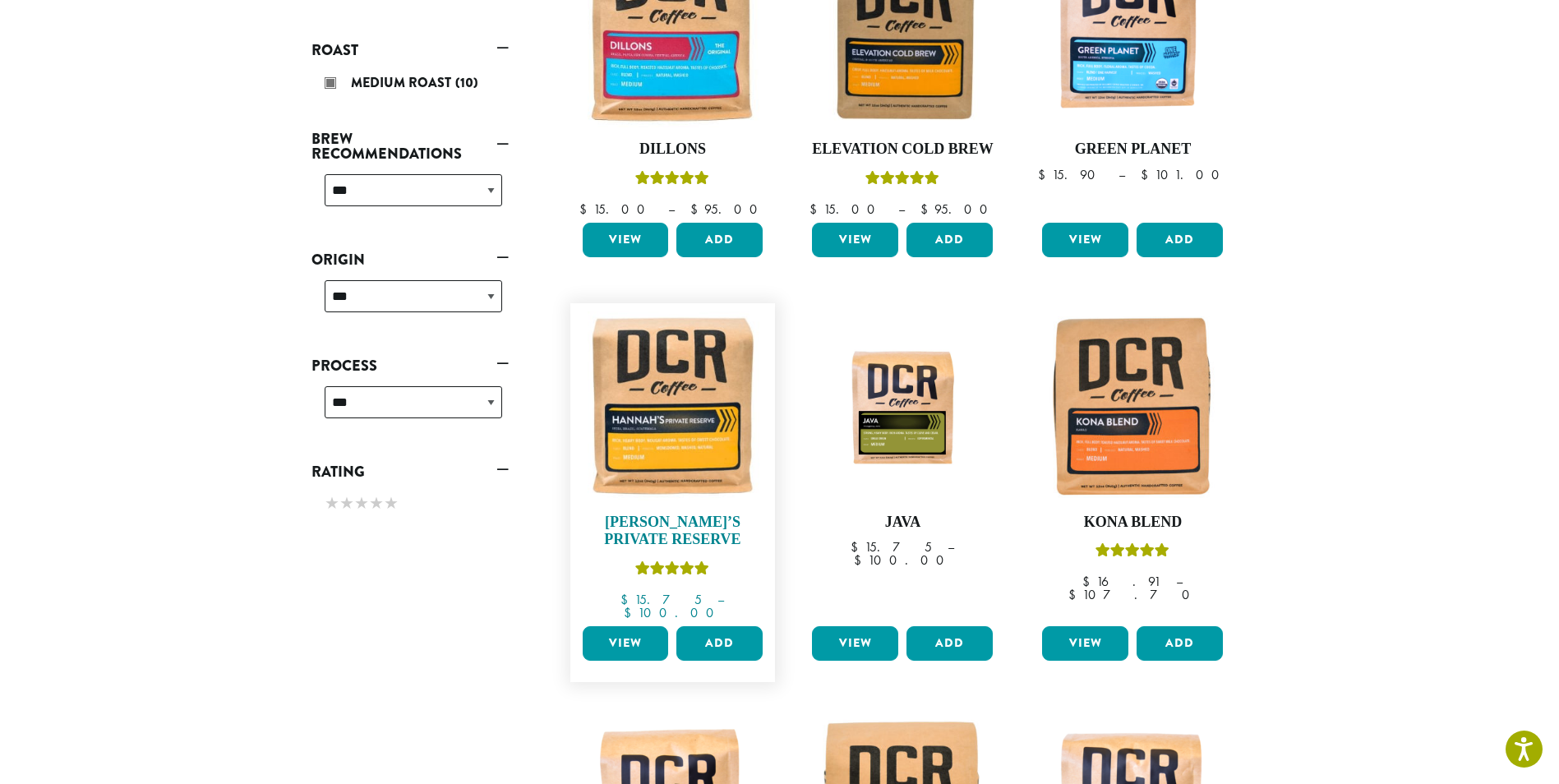
click at [667, 442] on img at bounding box center [672, 405] width 189 height 189
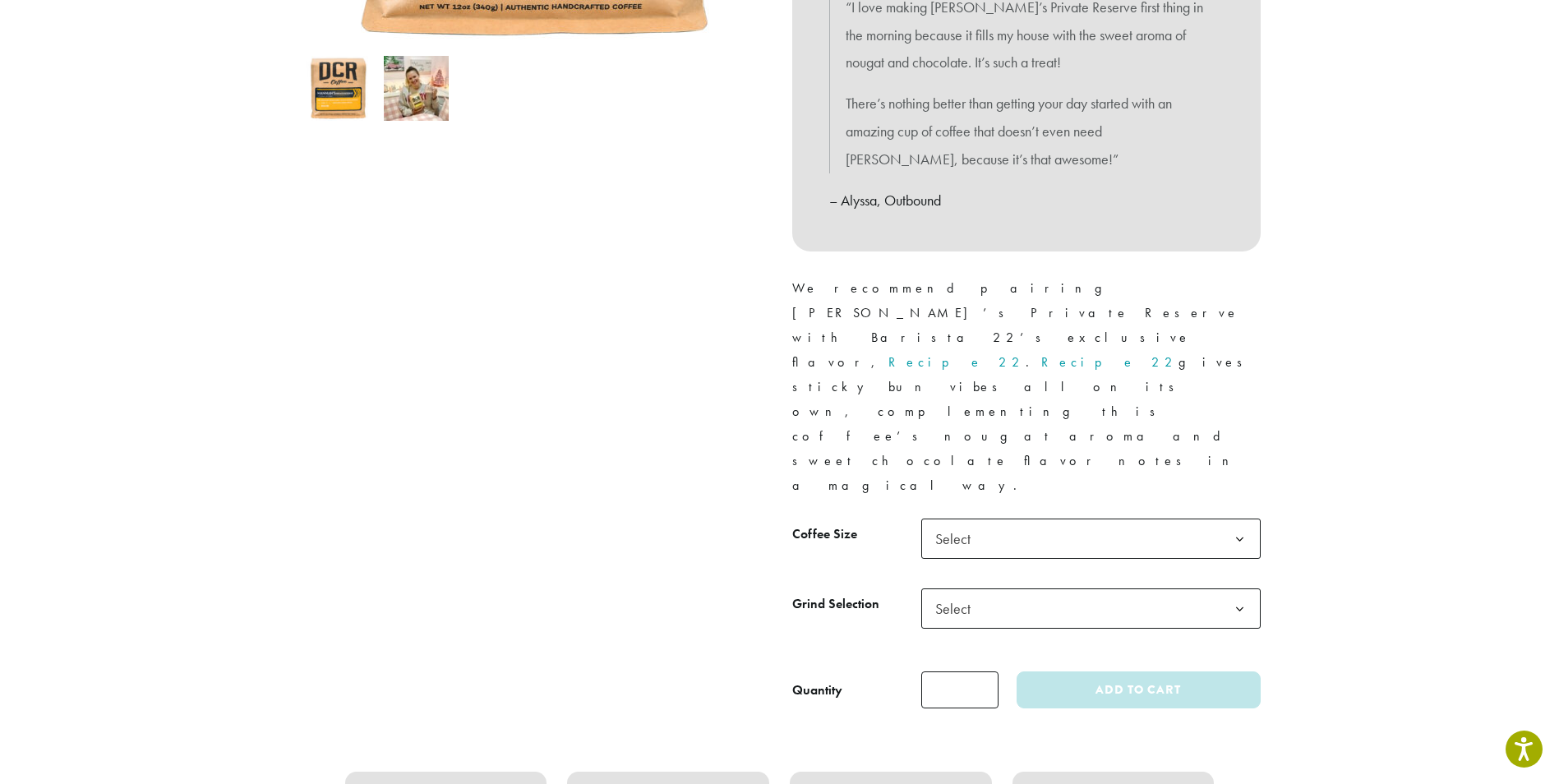
scroll to position [575, 0]
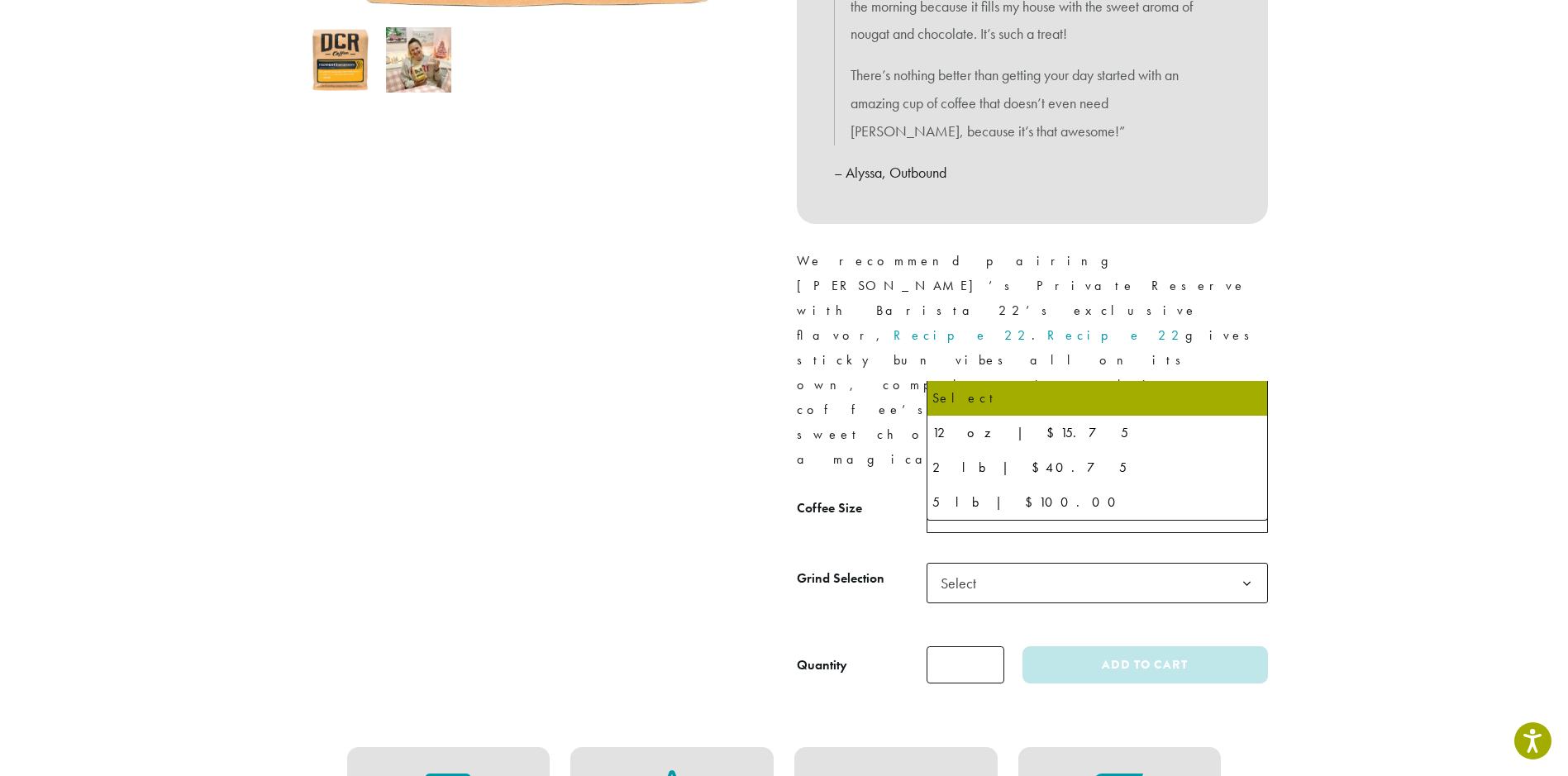
click at [988, 493] on span "Select" at bounding box center [1097, 513] width 342 height 40
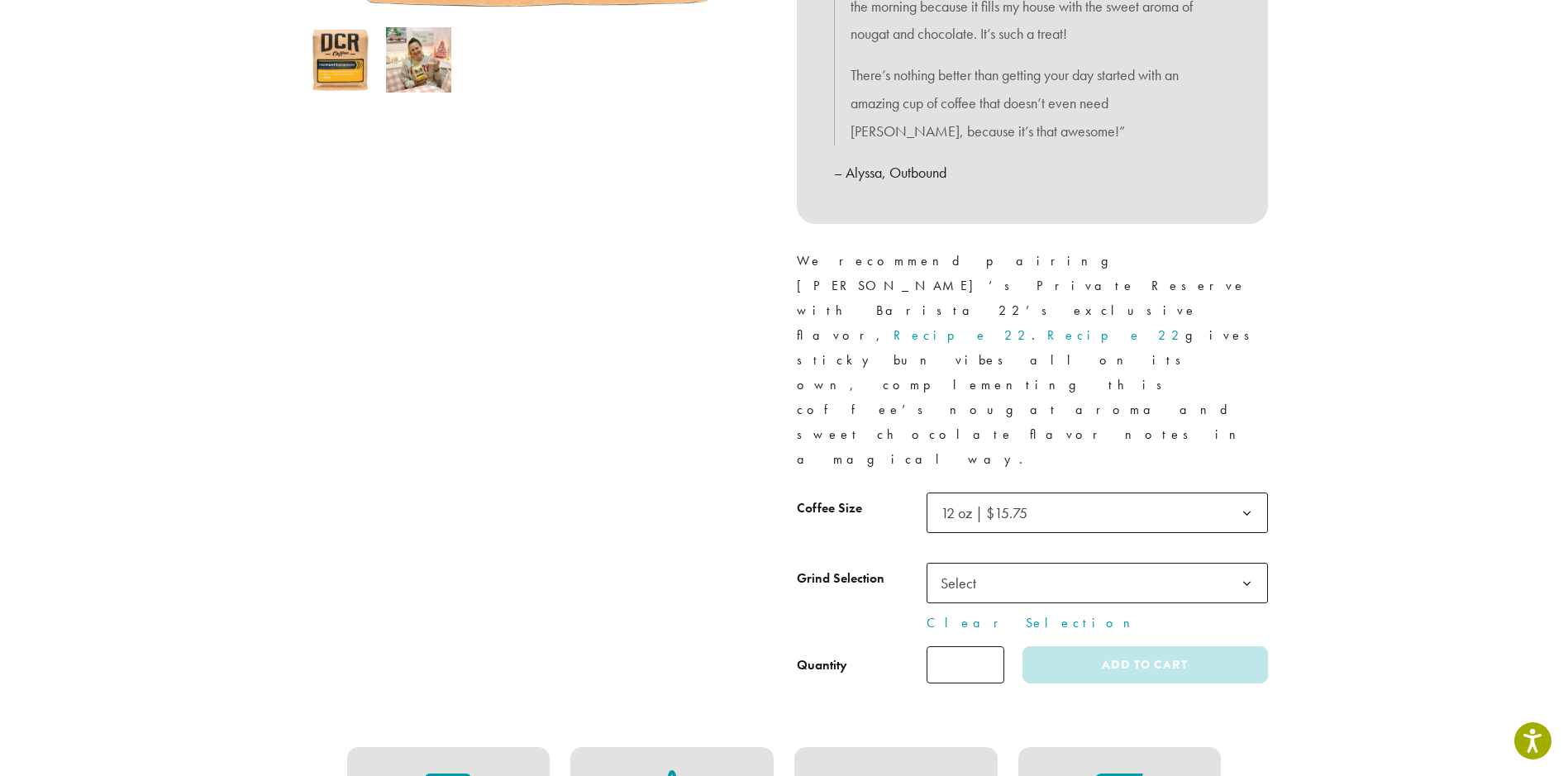
click at [1016, 563] on span "Select" at bounding box center [1097, 583] width 342 height 40
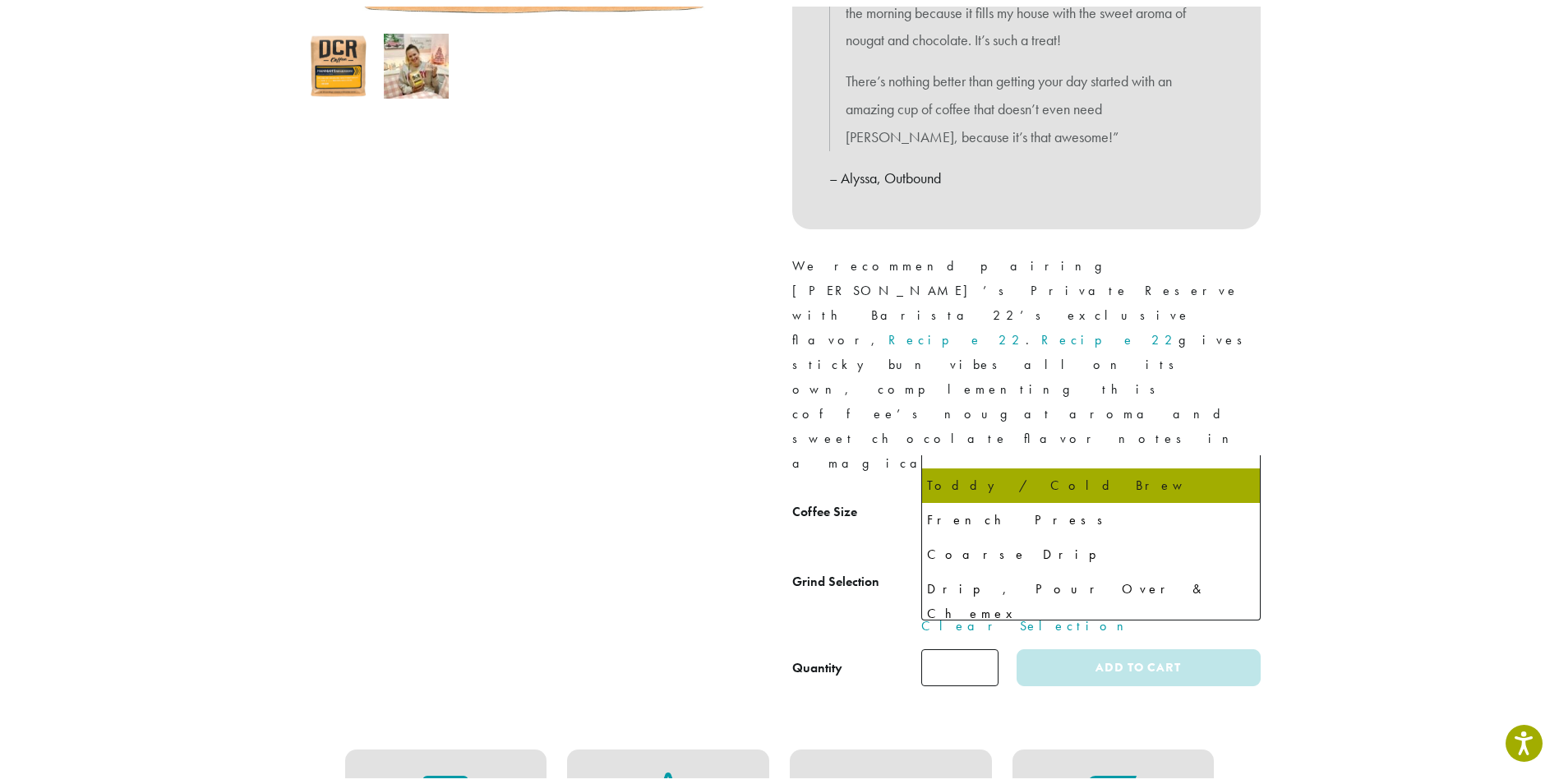
scroll to position [111, 0]
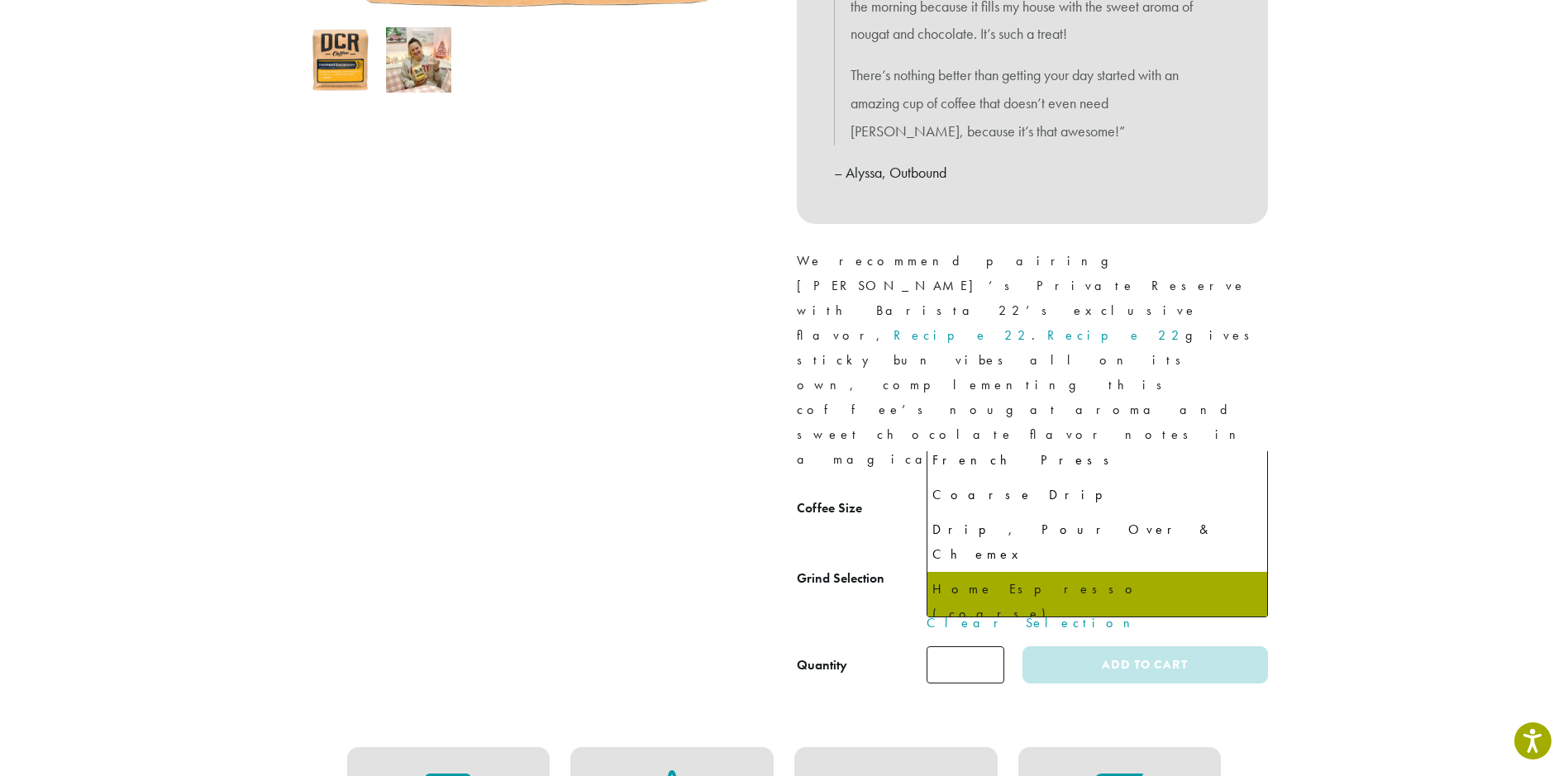
select select "*********"
select select "**********"
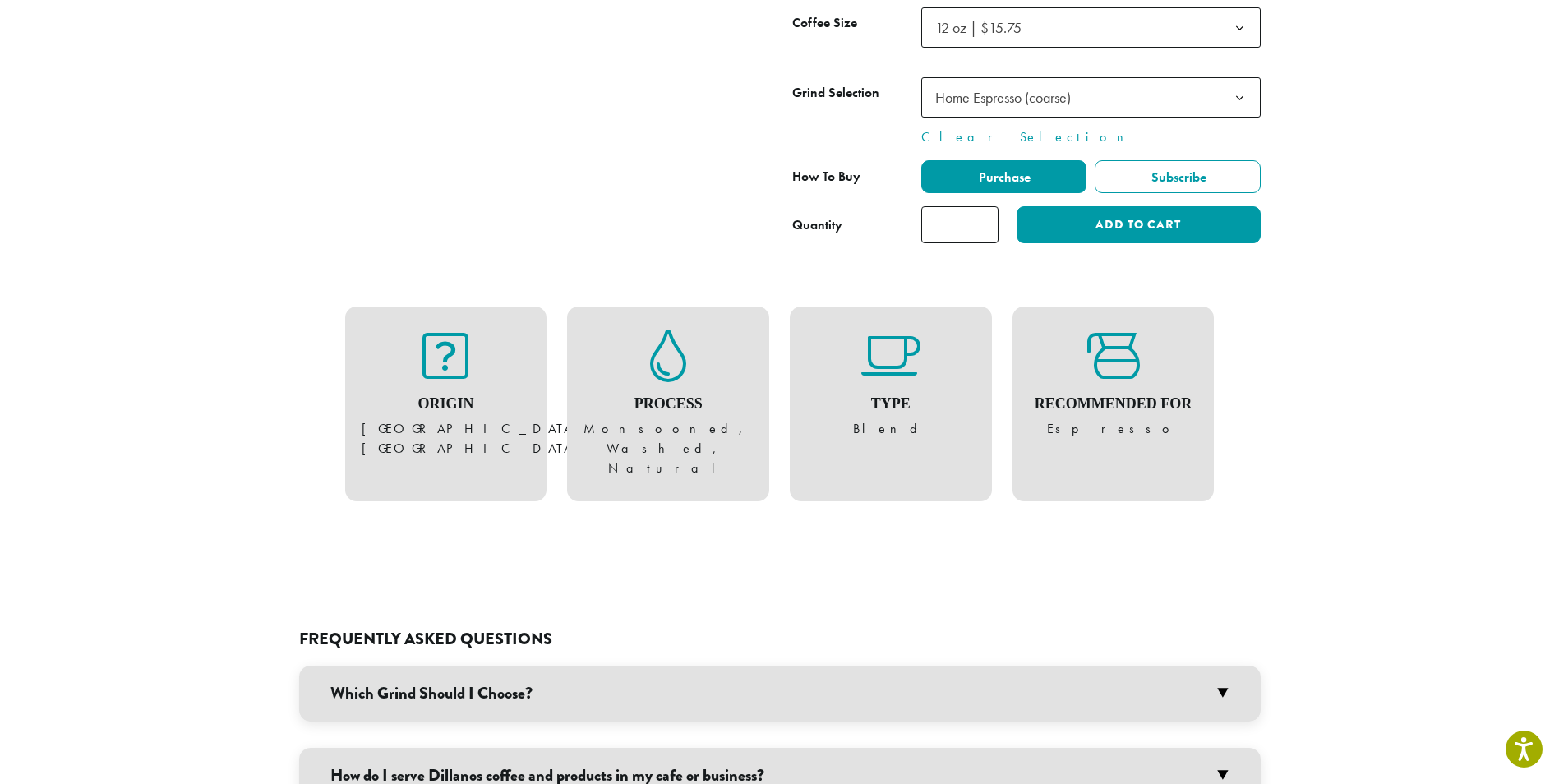
scroll to position [1068, 0]
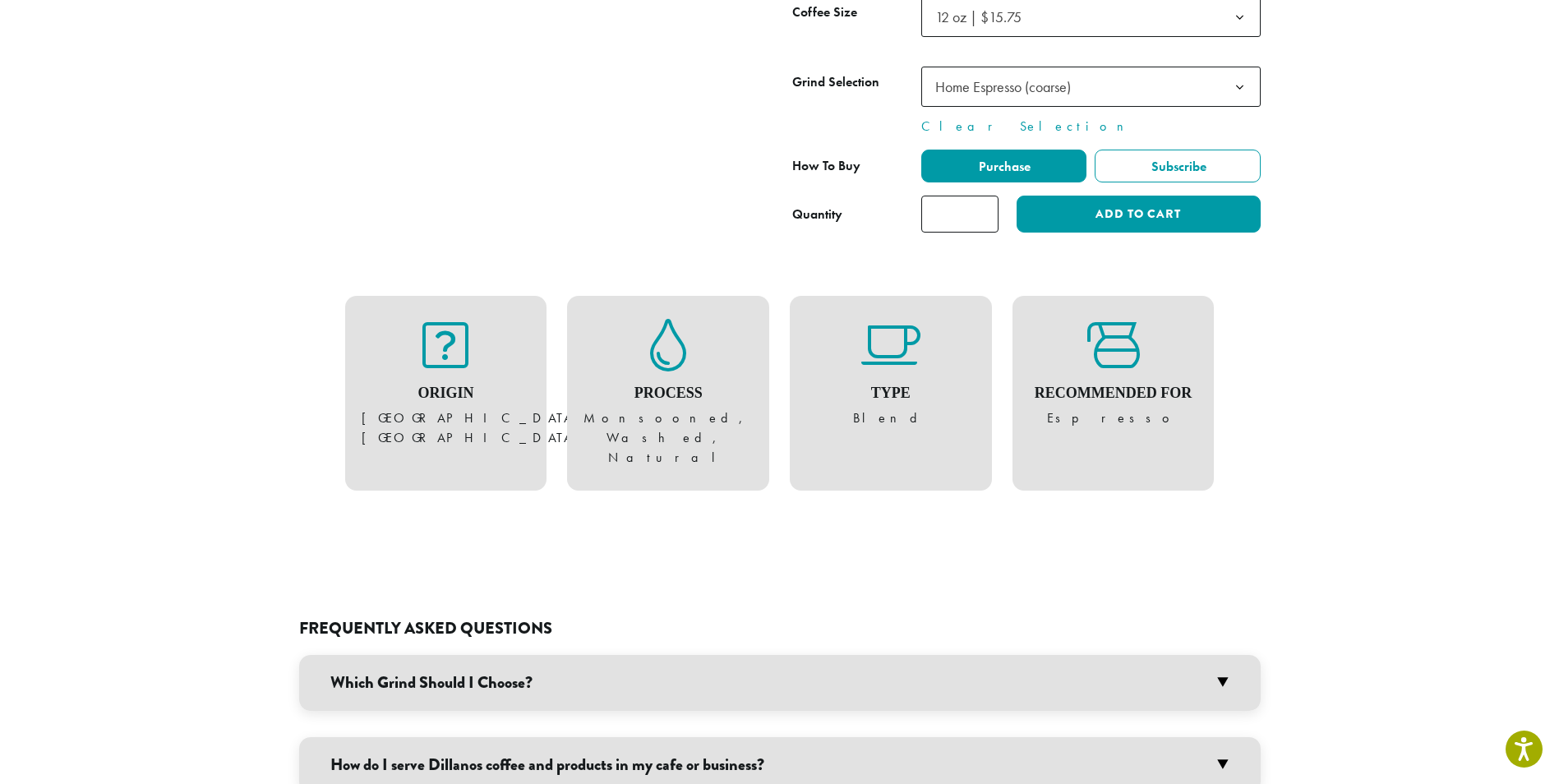
click at [920, 655] on h3 "Which Grind Should I Choose?" at bounding box center [780, 682] width 961 height 56
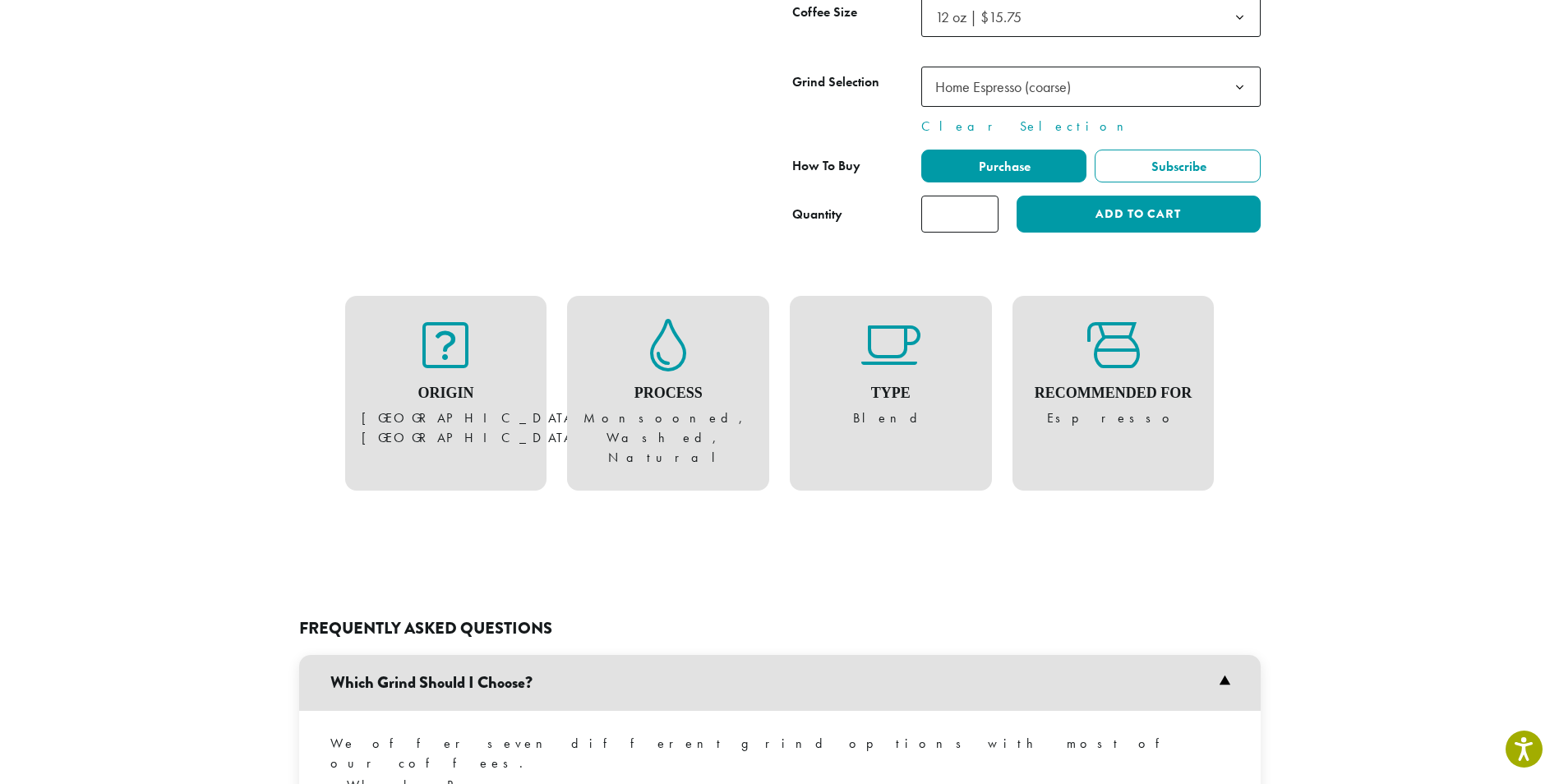
click at [920, 655] on h3 "Which Grind Should I Choose?" at bounding box center [780, 682] width 961 height 56
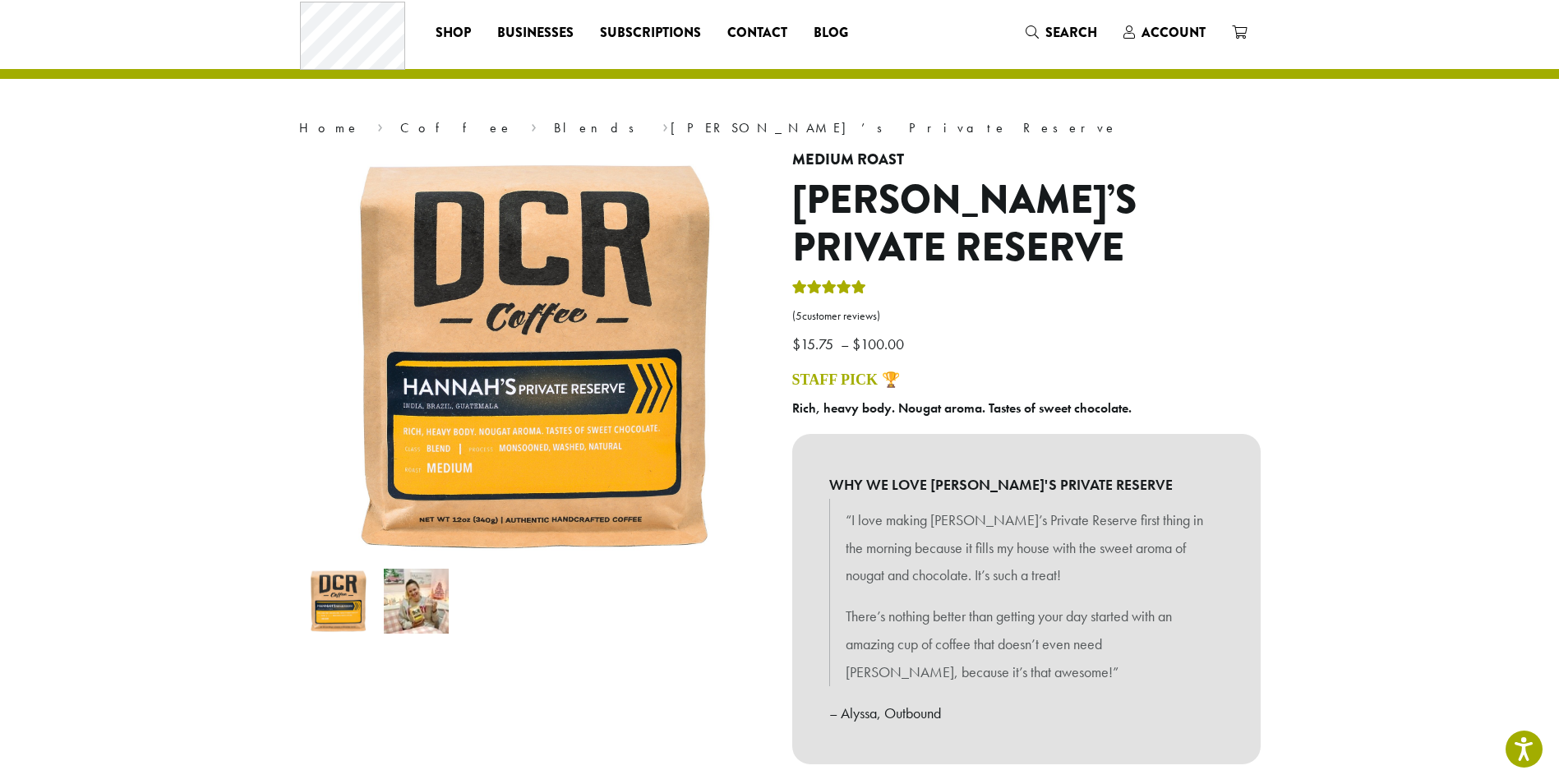
scroll to position [0, 0]
